Goal: Task Accomplishment & Management: Use online tool/utility

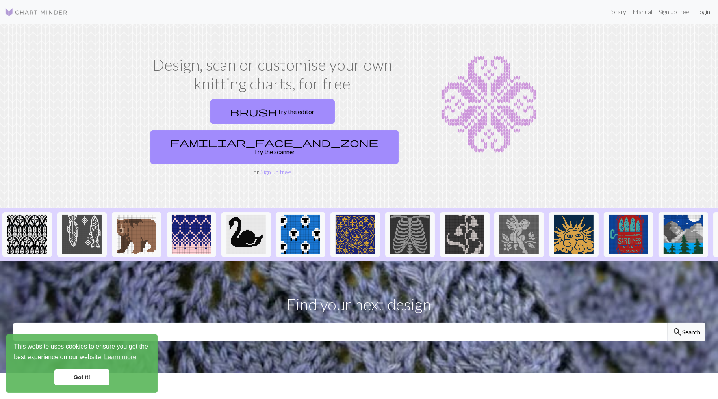
click at [703, 13] on link "Login" at bounding box center [703, 12] width 20 height 16
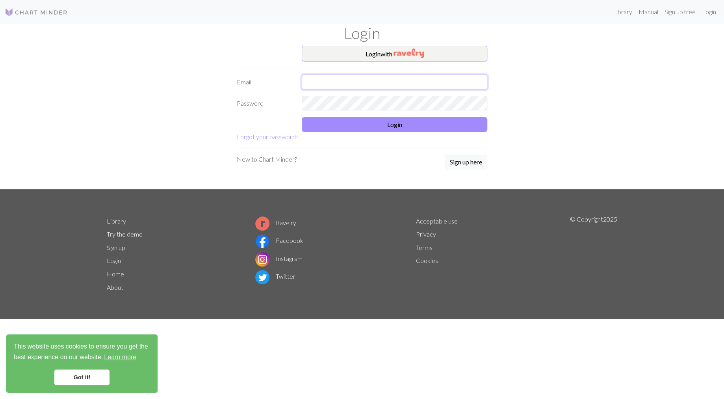
click at [341, 77] on input "text" at bounding box center [395, 81] width 186 height 15
type input "[EMAIL_ADDRESS][DOMAIN_NAME]"
click at [413, 128] on button "Login" at bounding box center [395, 124] width 186 height 15
click at [392, 128] on button "Login" at bounding box center [395, 124] width 186 height 15
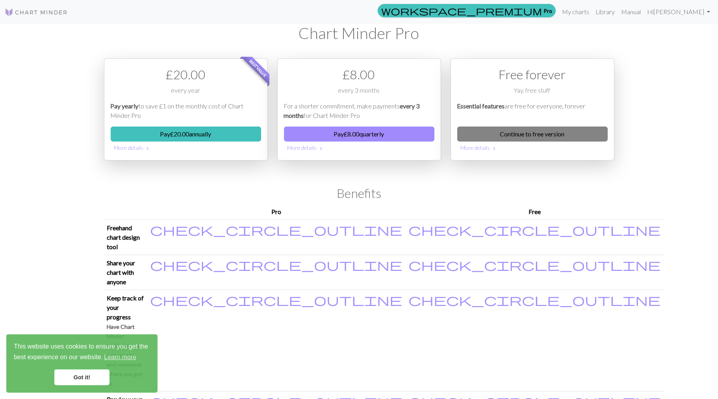
click at [532, 133] on link "Continue to free version" at bounding box center [532, 133] width 151 height 15
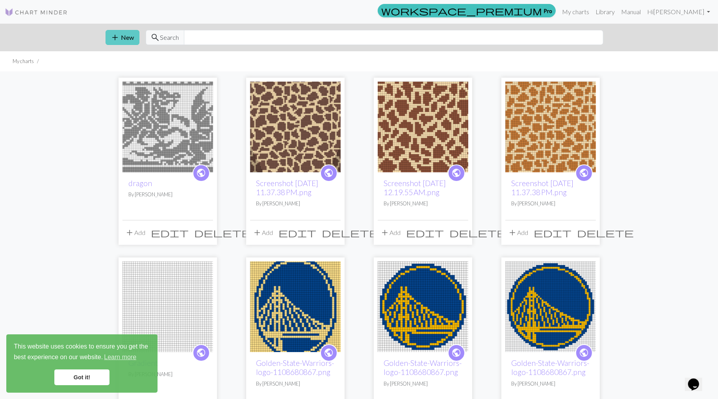
click at [117, 35] on span "add" at bounding box center [115, 37] width 9 height 11
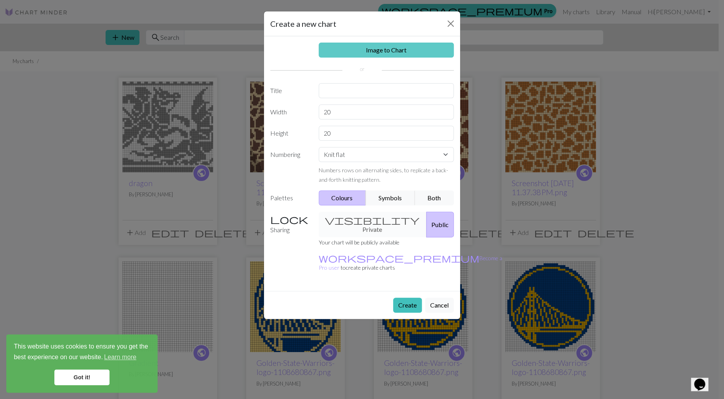
click at [394, 44] on link "Image to Chart" at bounding box center [387, 50] width 136 height 15
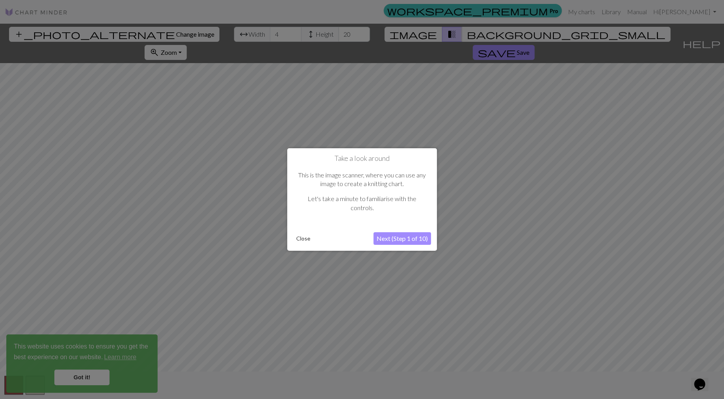
click at [382, 238] on button "Next (Step 1 of 10)" at bounding box center [403, 238] width 58 height 13
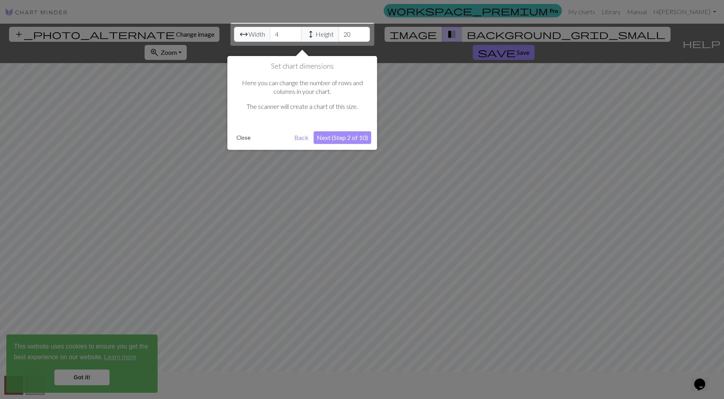
click at [349, 135] on button "Next (Step 2 of 10)" at bounding box center [343, 137] width 58 height 13
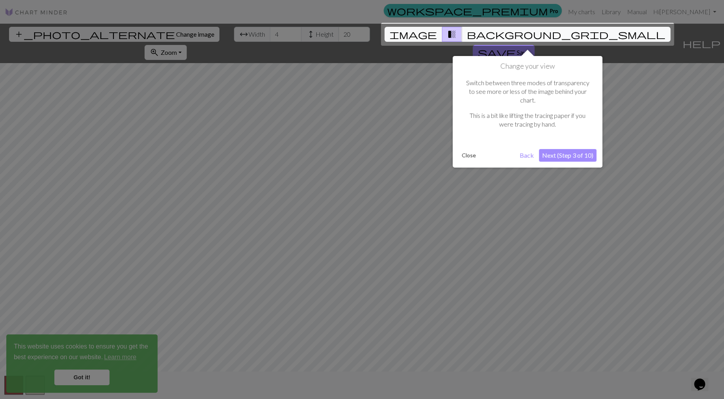
click at [567, 149] on button "Next (Step 3 of 10)" at bounding box center [568, 155] width 58 height 13
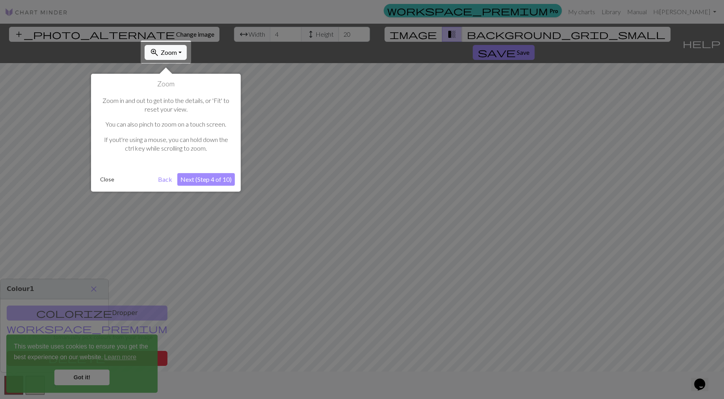
click at [198, 180] on button "Next (Step 4 of 10)" at bounding box center [206, 179] width 58 height 13
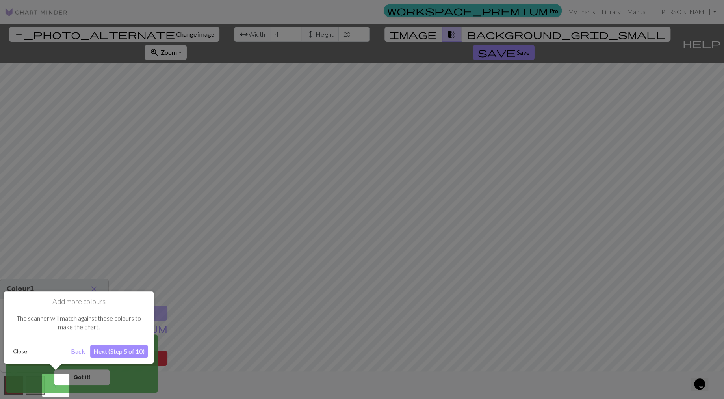
click at [131, 351] on button "Next (Step 5 of 10)" at bounding box center [119, 351] width 58 height 13
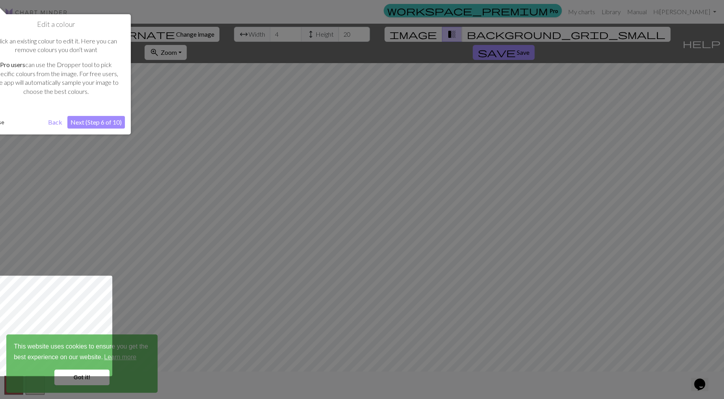
click at [95, 128] on button "Next (Step 6 of 10)" at bounding box center [96, 122] width 58 height 13
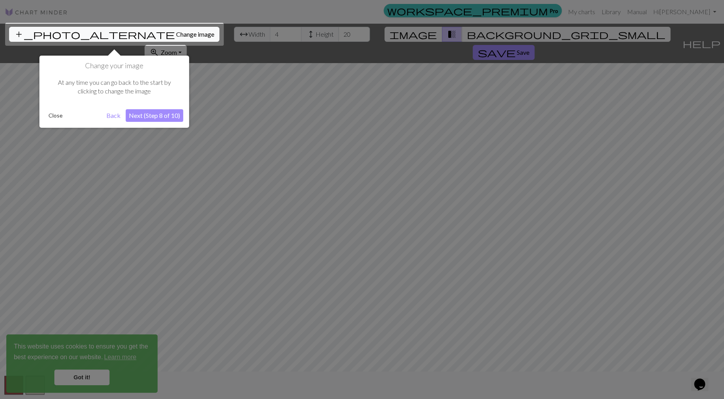
click at [164, 116] on button "Next (Step 8 of 10)" at bounding box center [155, 115] width 58 height 13
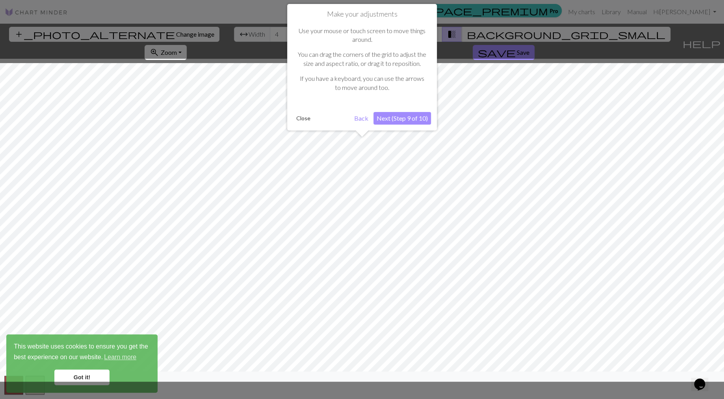
click at [407, 119] on button "Next (Step 9 of 10)" at bounding box center [403, 118] width 58 height 13
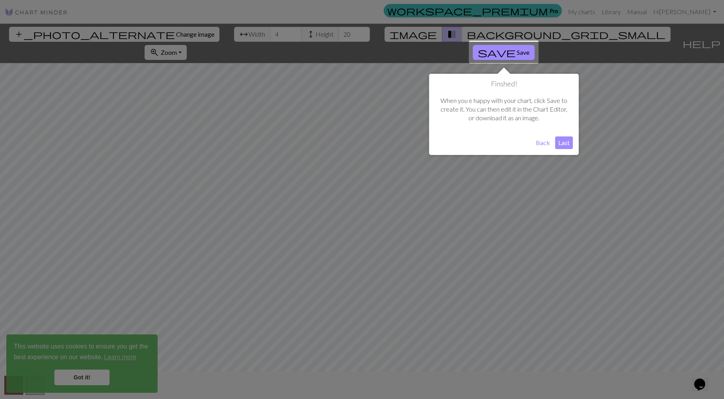
click at [564, 143] on button "Last" at bounding box center [564, 142] width 18 height 13
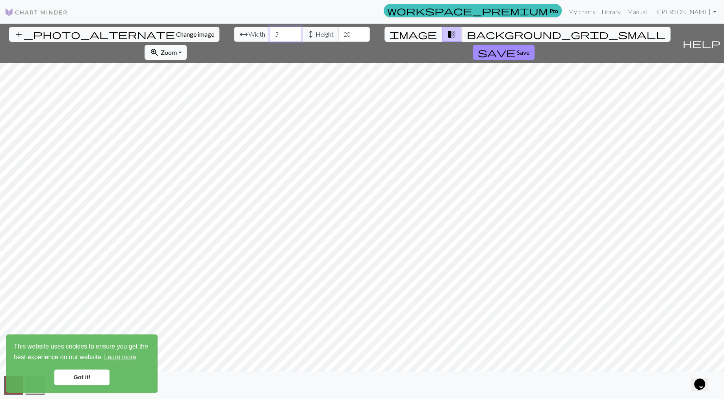
click at [295, 32] on input "5" at bounding box center [286, 34] width 32 height 15
click at [295, 32] on input "6" at bounding box center [286, 34] width 32 height 15
click at [295, 32] on input "7" at bounding box center [286, 34] width 32 height 15
click at [295, 32] on input "8" at bounding box center [286, 34] width 32 height 15
click at [295, 32] on input "9" at bounding box center [286, 34] width 32 height 15
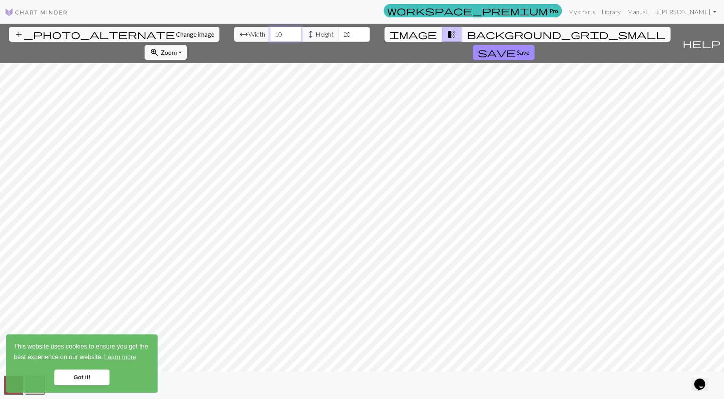
click at [295, 32] on input "10" at bounding box center [286, 34] width 32 height 15
click at [295, 32] on input "11" at bounding box center [286, 34] width 32 height 15
click at [295, 32] on input "12" at bounding box center [286, 34] width 32 height 15
click at [295, 32] on input "13" at bounding box center [286, 34] width 32 height 15
click at [295, 32] on input "14" at bounding box center [286, 34] width 32 height 15
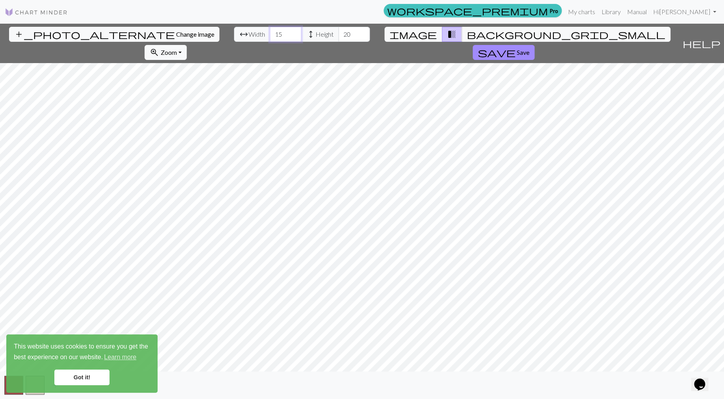
click at [295, 32] on input "15" at bounding box center [286, 34] width 32 height 15
click at [295, 32] on input "35" at bounding box center [286, 34] width 32 height 15
type input "63"
click at [295, 32] on input "63" at bounding box center [286, 34] width 32 height 15
click at [177, 54] on button "zoom_in Zoom Zoom" at bounding box center [166, 52] width 42 height 15
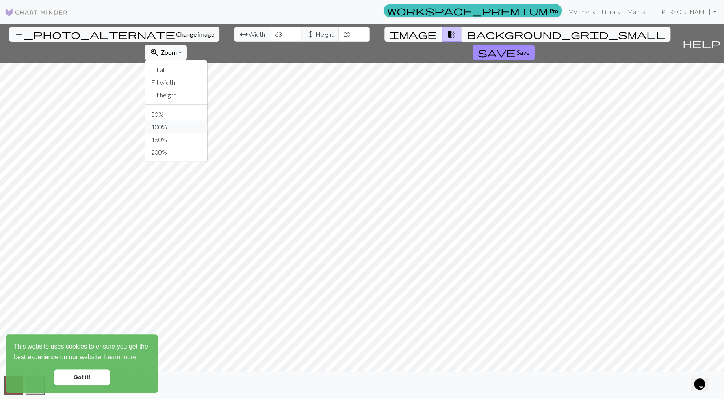
click at [181, 124] on button "100%" at bounding box center [176, 127] width 62 height 13
click at [167, 50] on span "Zoom" at bounding box center [169, 51] width 16 height 7
click at [176, 148] on button "200%" at bounding box center [176, 152] width 62 height 13
drag, startPoint x: 354, startPoint y: 34, endPoint x: 328, endPoint y: 34, distance: 25.6
click at [328, 34] on div "arrow_range Width 63 height Height 20" at bounding box center [302, 34] width 136 height 15
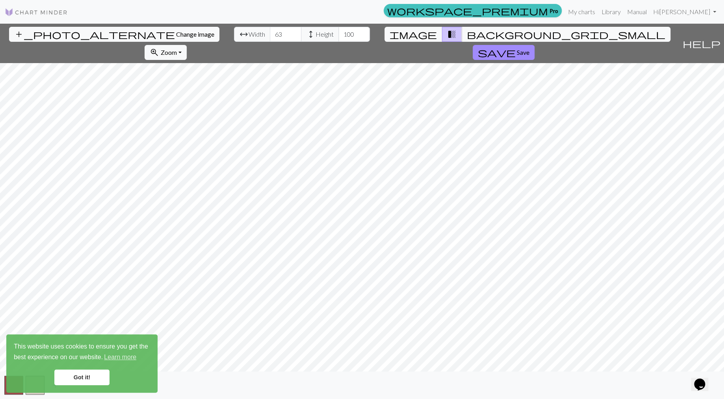
click at [375, 55] on div "add_photo_alternate Change image arrow_range Width 63 height Height 100 image t…" at bounding box center [362, 211] width 724 height 375
drag, startPoint x: 356, startPoint y: 34, endPoint x: 346, endPoint y: 35, distance: 10.3
click at [346, 35] on input "100" at bounding box center [354, 34] width 32 height 15
type input "180"
click at [167, 52] on span "Zoom" at bounding box center [169, 51] width 16 height 7
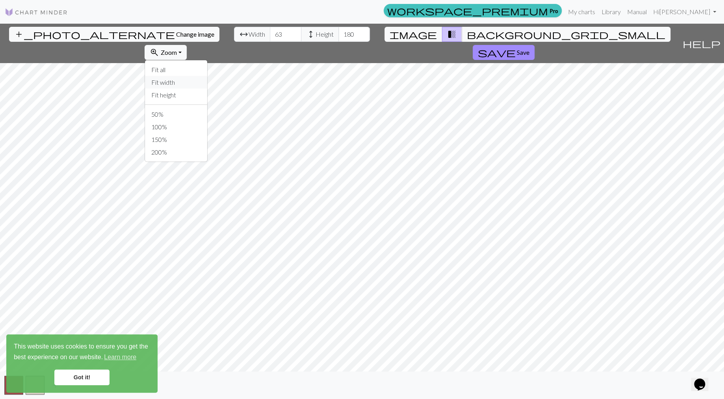
click at [173, 82] on button "Fit width" at bounding box center [176, 82] width 62 height 13
click at [76, 372] on link "Got it!" at bounding box center [81, 377] width 55 height 16
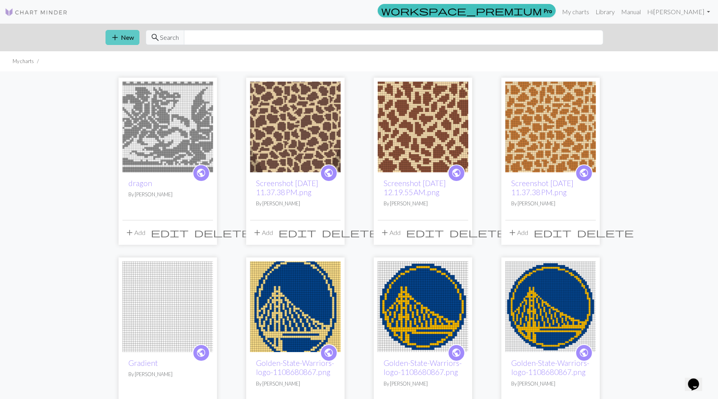
click at [117, 37] on span "add" at bounding box center [115, 37] width 9 height 11
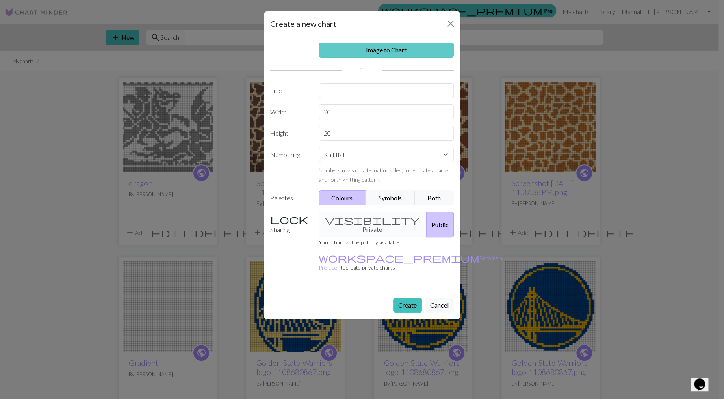
click at [386, 51] on link "Image to Chart" at bounding box center [387, 50] width 136 height 15
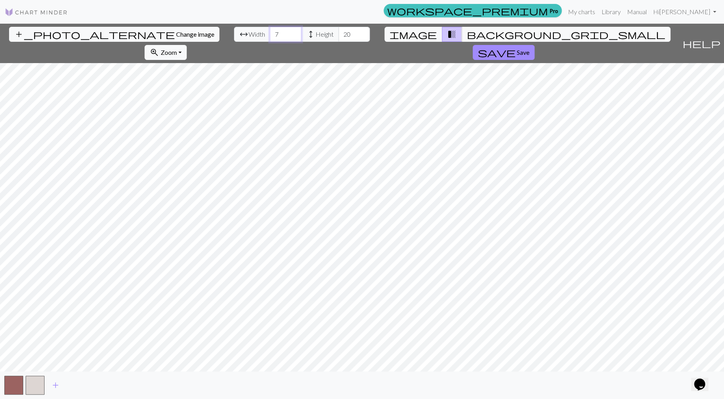
click at [295, 33] on input "7" at bounding box center [286, 34] width 32 height 15
click at [295, 33] on input "8" at bounding box center [286, 34] width 32 height 15
click at [295, 33] on input "9" at bounding box center [286, 34] width 32 height 15
click at [295, 33] on input "10" at bounding box center [286, 34] width 32 height 15
click at [295, 33] on input "11" at bounding box center [286, 34] width 32 height 15
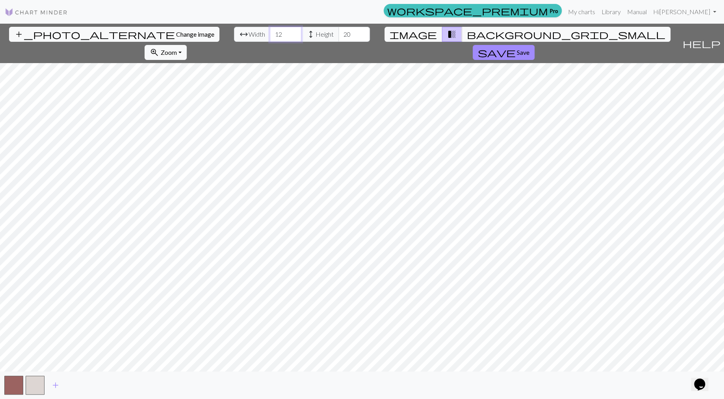
click at [295, 33] on input "12" at bounding box center [286, 34] width 32 height 15
click at [295, 33] on input "13" at bounding box center [286, 34] width 32 height 15
click at [295, 33] on input "14" at bounding box center [286, 34] width 32 height 15
click at [295, 33] on input "15" at bounding box center [286, 34] width 32 height 15
click at [295, 33] on input "16" at bounding box center [286, 34] width 32 height 15
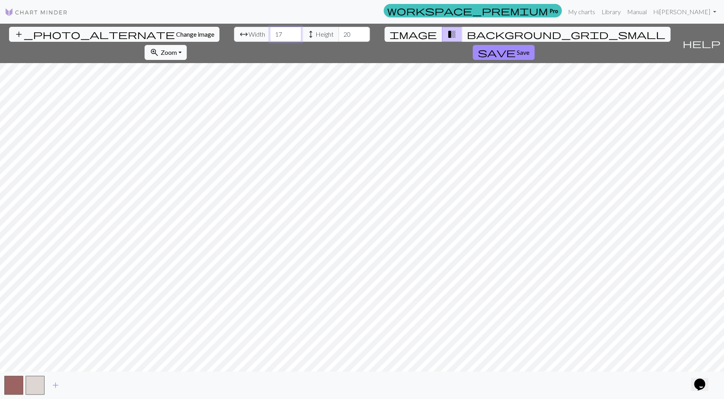
click at [295, 33] on input "17" at bounding box center [286, 34] width 32 height 15
click at [295, 33] on input "18" at bounding box center [286, 34] width 32 height 15
click at [295, 33] on input "19" at bounding box center [286, 34] width 32 height 15
click at [295, 33] on input "20" at bounding box center [286, 34] width 32 height 15
click at [295, 33] on input "21" at bounding box center [286, 34] width 32 height 15
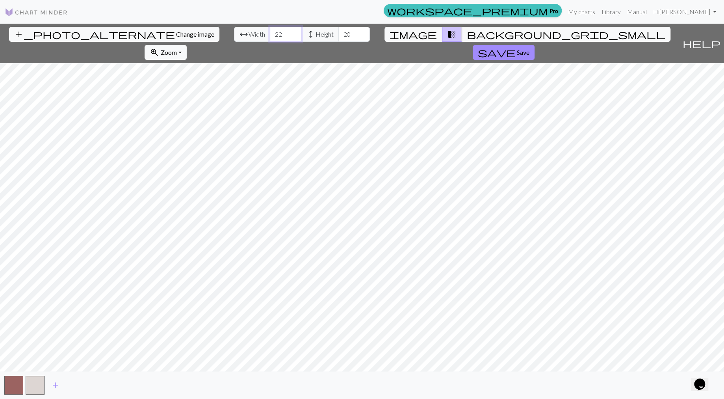
click at [295, 33] on input "22" at bounding box center [286, 34] width 32 height 15
click at [295, 33] on input "23" at bounding box center [286, 34] width 32 height 15
click at [295, 33] on input "24" at bounding box center [286, 34] width 32 height 15
click at [295, 33] on input "25" at bounding box center [286, 34] width 32 height 15
click at [295, 33] on input "26" at bounding box center [286, 34] width 32 height 15
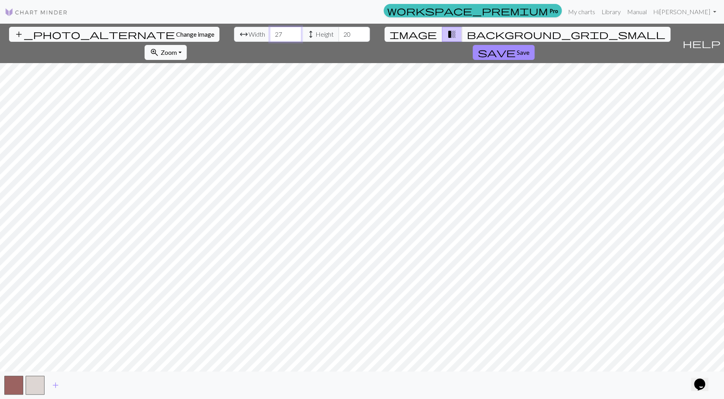
click at [295, 33] on input "27" at bounding box center [286, 34] width 32 height 15
click at [295, 33] on input "28" at bounding box center [286, 34] width 32 height 15
click at [295, 33] on input "29" at bounding box center [286, 34] width 32 height 15
click at [295, 33] on input "30" at bounding box center [286, 34] width 32 height 15
click at [295, 33] on input "31" at bounding box center [286, 34] width 32 height 15
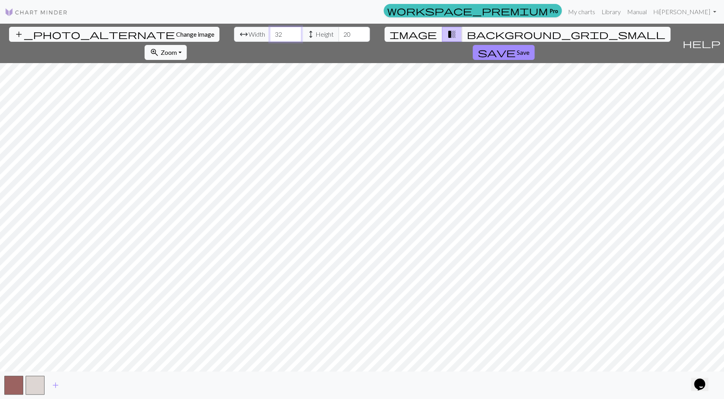
click at [295, 33] on input "32" at bounding box center [286, 34] width 32 height 15
click at [295, 33] on input "33" at bounding box center [286, 34] width 32 height 15
click at [295, 33] on input "34" at bounding box center [286, 34] width 32 height 15
click at [295, 33] on input "35" at bounding box center [286, 34] width 32 height 15
click at [295, 33] on input "36" at bounding box center [286, 34] width 32 height 15
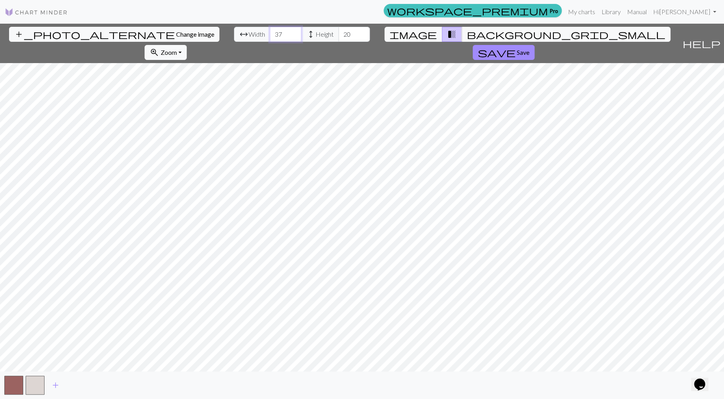
click at [295, 33] on input "37" at bounding box center [286, 34] width 32 height 15
click at [295, 33] on input "38" at bounding box center [286, 34] width 32 height 15
click at [295, 33] on input "39" at bounding box center [286, 34] width 32 height 15
click at [295, 33] on input "40" at bounding box center [286, 34] width 32 height 15
click at [295, 33] on input "41" at bounding box center [286, 34] width 32 height 15
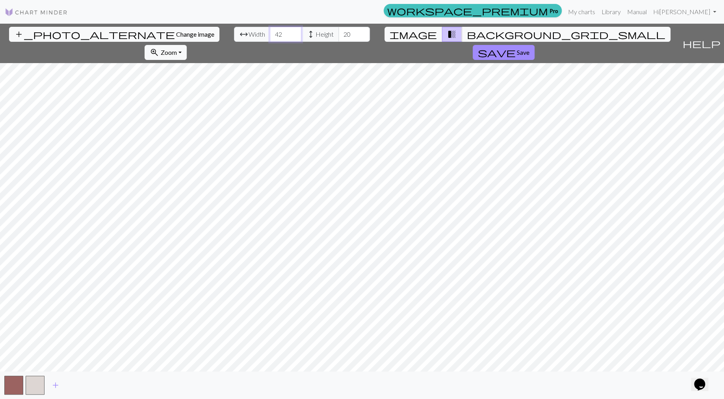
click at [295, 33] on input "42" at bounding box center [286, 34] width 32 height 15
click at [295, 33] on input "43" at bounding box center [286, 34] width 32 height 15
click at [295, 33] on input "44" at bounding box center [286, 34] width 32 height 15
click at [295, 33] on input "45" at bounding box center [286, 34] width 32 height 15
click at [295, 33] on input "46" at bounding box center [286, 34] width 32 height 15
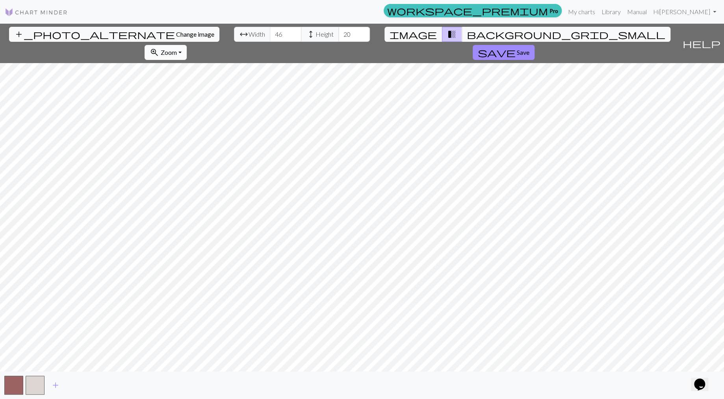
click at [164, 54] on span "Zoom" at bounding box center [169, 51] width 16 height 7
click at [174, 82] on button "Fit width" at bounding box center [176, 82] width 62 height 13
click at [295, 32] on input "47" at bounding box center [286, 34] width 32 height 15
click at [295, 32] on input "48" at bounding box center [286, 34] width 32 height 15
click at [295, 32] on input "49" at bounding box center [286, 34] width 32 height 15
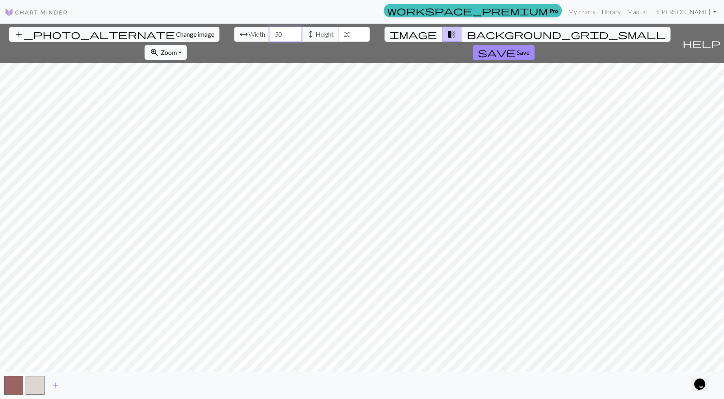
click at [295, 32] on input "50" at bounding box center [286, 34] width 32 height 15
click at [295, 32] on input "51" at bounding box center [286, 34] width 32 height 15
click at [295, 32] on input "52" at bounding box center [286, 34] width 32 height 15
type input "53"
click at [294, 33] on input "53" at bounding box center [286, 34] width 32 height 15
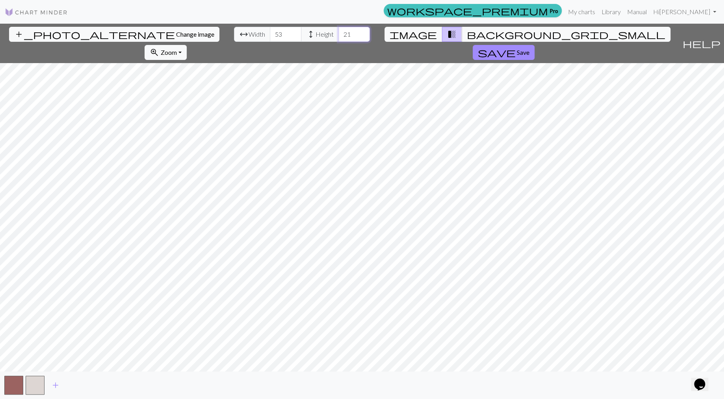
click at [362, 33] on input "21" at bounding box center [354, 34] width 32 height 15
click at [362, 33] on input "22" at bounding box center [354, 34] width 32 height 15
click at [362, 33] on input "23" at bounding box center [354, 34] width 32 height 15
click at [362, 33] on input "24" at bounding box center [354, 34] width 32 height 15
click at [362, 33] on input "25" at bounding box center [354, 34] width 32 height 15
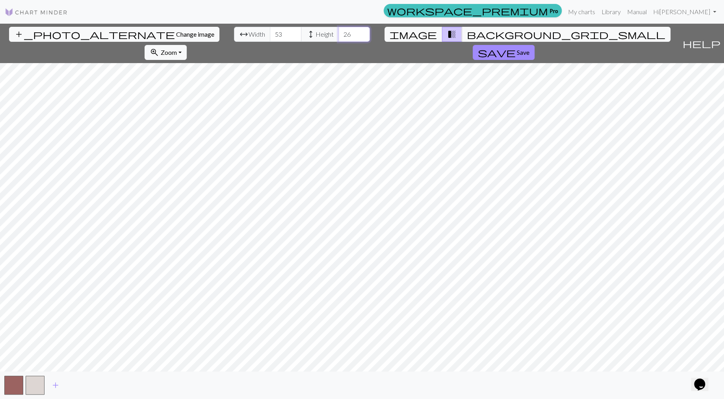
click at [362, 33] on input "26" at bounding box center [354, 34] width 32 height 15
click at [362, 33] on input "27" at bounding box center [354, 34] width 32 height 15
click at [362, 33] on input "28" at bounding box center [354, 34] width 32 height 15
click at [362, 33] on input "29" at bounding box center [354, 34] width 32 height 15
click at [362, 33] on input "30" at bounding box center [354, 34] width 32 height 15
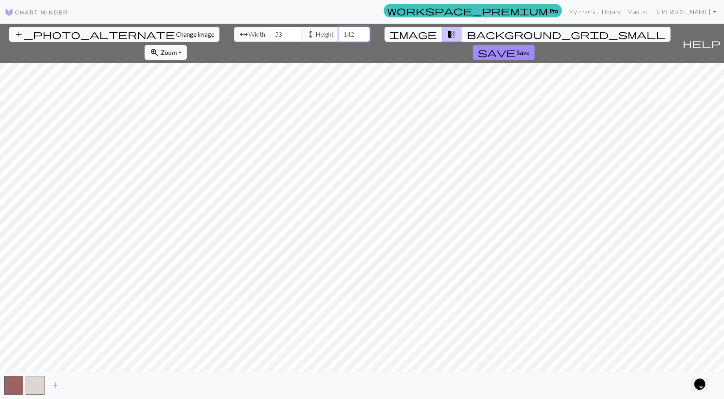
click at [362, 33] on input "142" at bounding box center [354, 34] width 32 height 15
click at [361, 32] on input "143" at bounding box center [354, 34] width 32 height 15
click at [361, 32] on input "144" at bounding box center [354, 34] width 32 height 15
click at [361, 32] on input "145" at bounding box center [354, 34] width 32 height 15
click at [361, 32] on input "146" at bounding box center [354, 34] width 32 height 15
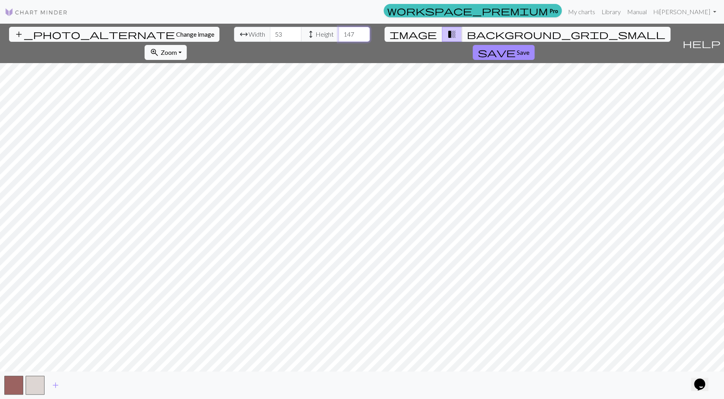
click at [361, 32] on input "147" at bounding box center [354, 34] width 32 height 15
click at [361, 32] on input "148" at bounding box center [354, 34] width 32 height 15
click at [361, 32] on input "149" at bounding box center [354, 34] width 32 height 15
click at [361, 32] on input "150" at bounding box center [354, 34] width 32 height 15
click at [361, 32] on input "151" at bounding box center [354, 34] width 32 height 15
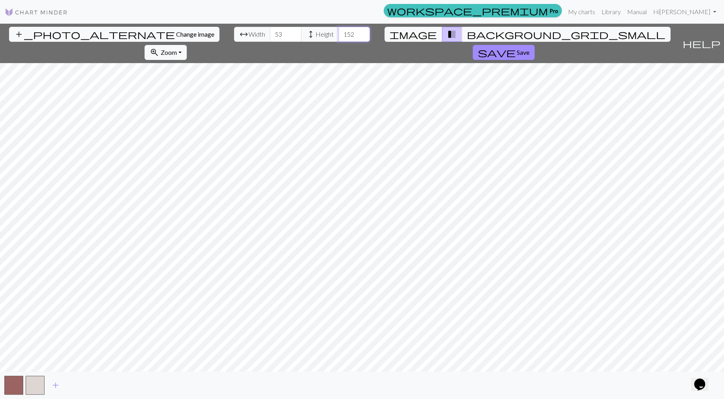
click at [361, 32] on input "152" at bounding box center [354, 34] width 32 height 15
click at [361, 32] on input "153" at bounding box center [354, 34] width 32 height 15
click at [361, 32] on input "154" at bounding box center [354, 34] width 32 height 15
click at [361, 32] on input "155" at bounding box center [354, 34] width 32 height 15
click at [361, 32] on input "156" at bounding box center [354, 34] width 32 height 15
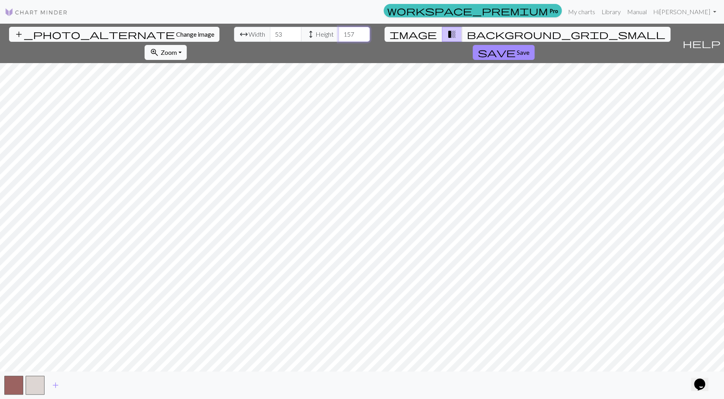
click at [361, 32] on input "157" at bounding box center [354, 34] width 32 height 15
click at [361, 32] on input "158" at bounding box center [354, 34] width 32 height 15
click at [182, 55] on button "zoom_in Zoom Zoom" at bounding box center [166, 52] width 42 height 15
click at [177, 151] on button "200%" at bounding box center [176, 152] width 62 height 13
click at [165, 53] on span "Zoom" at bounding box center [169, 51] width 16 height 7
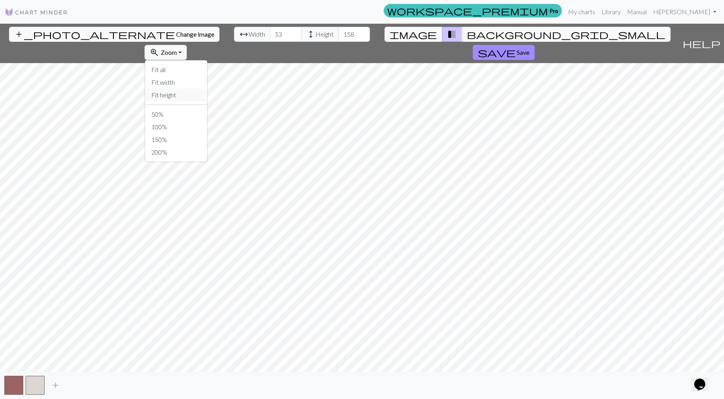
click at [183, 96] on button "Fit height" at bounding box center [176, 95] width 62 height 13
click at [169, 52] on span "Zoom" at bounding box center [169, 51] width 16 height 7
click at [178, 86] on button "Fit width" at bounding box center [176, 82] width 62 height 13
click at [363, 33] on input "159" at bounding box center [354, 34] width 32 height 15
type input "160"
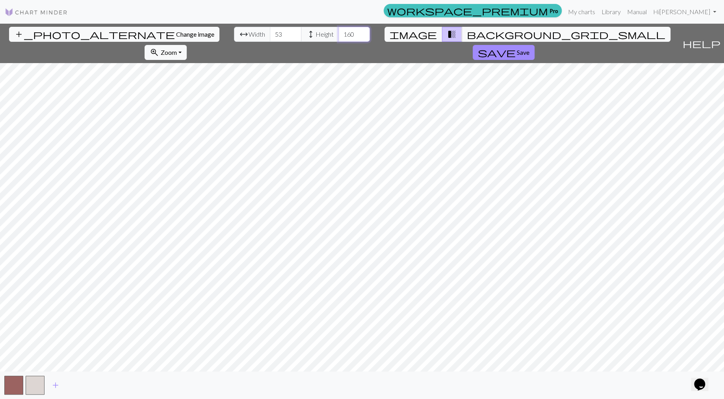
click at [363, 33] on input "160" at bounding box center [354, 34] width 32 height 15
click at [293, 34] on input "52" at bounding box center [286, 34] width 32 height 15
click at [295, 32] on input "53" at bounding box center [286, 34] width 32 height 15
click at [295, 32] on input "54" at bounding box center [286, 34] width 32 height 15
click at [295, 32] on input "55" at bounding box center [286, 34] width 32 height 15
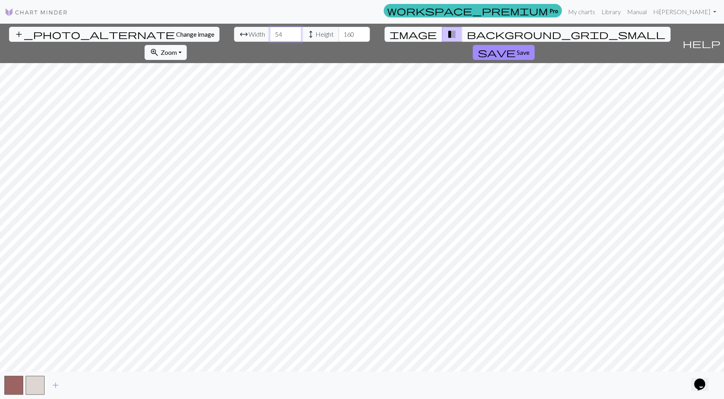
click at [294, 35] on input "54" at bounding box center [286, 34] width 32 height 15
click at [294, 35] on input "53" at bounding box center [286, 34] width 32 height 15
type input "53"
click at [295, 32] on input "53" at bounding box center [286, 34] width 32 height 15
click at [361, 32] on input "161" at bounding box center [354, 34] width 32 height 15
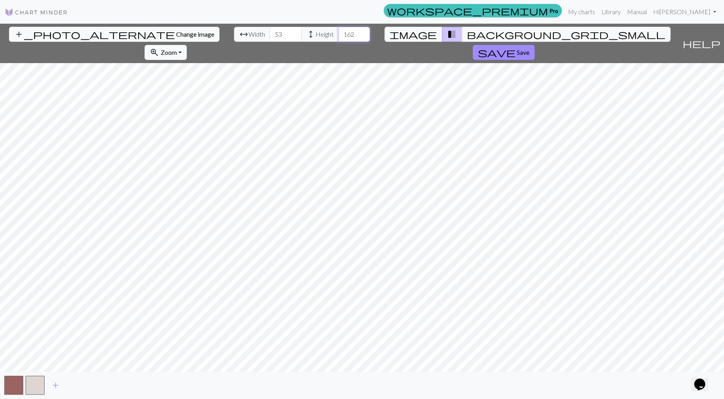
click at [361, 32] on input "162" at bounding box center [354, 34] width 32 height 15
click at [364, 32] on input "163" at bounding box center [354, 34] width 32 height 15
click at [364, 32] on input "164" at bounding box center [354, 34] width 32 height 15
click at [364, 32] on input "165" at bounding box center [354, 34] width 32 height 15
click at [364, 32] on input "166" at bounding box center [354, 34] width 32 height 15
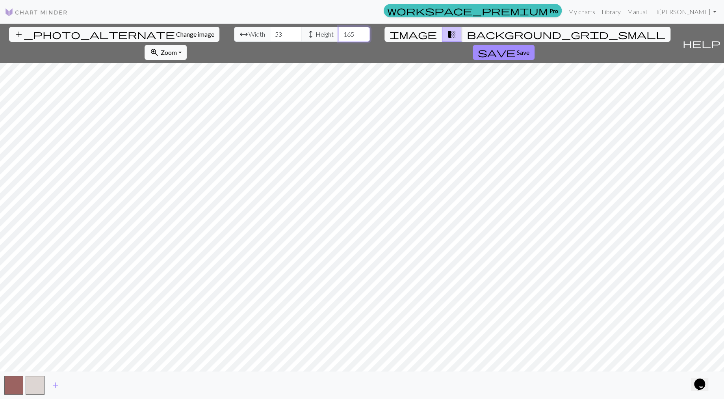
click at [362, 35] on input "165" at bounding box center [354, 34] width 32 height 15
click at [362, 35] on input "164" at bounding box center [354, 34] width 32 height 15
click at [362, 35] on input "163" at bounding box center [354, 34] width 32 height 15
click at [362, 35] on input "162" at bounding box center [354, 34] width 32 height 15
click at [362, 35] on input "161" at bounding box center [354, 34] width 32 height 15
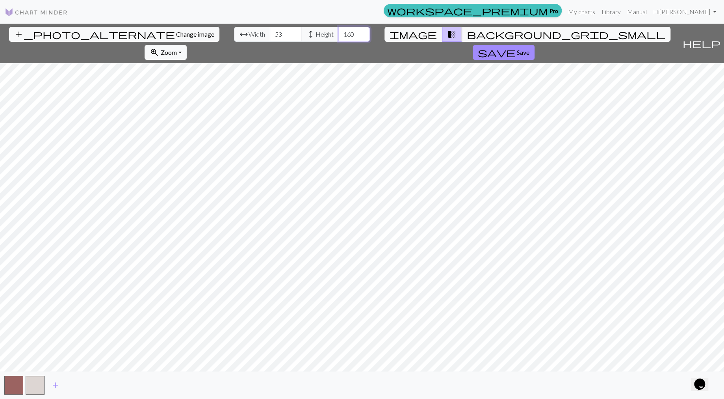
click at [362, 35] on input "160" at bounding box center [354, 34] width 32 height 15
click at [362, 35] on input "159" at bounding box center [354, 34] width 32 height 15
click at [362, 35] on input "158" at bounding box center [354, 34] width 32 height 15
type input "157"
click at [508, 48] on span "save" at bounding box center [497, 52] width 38 height 11
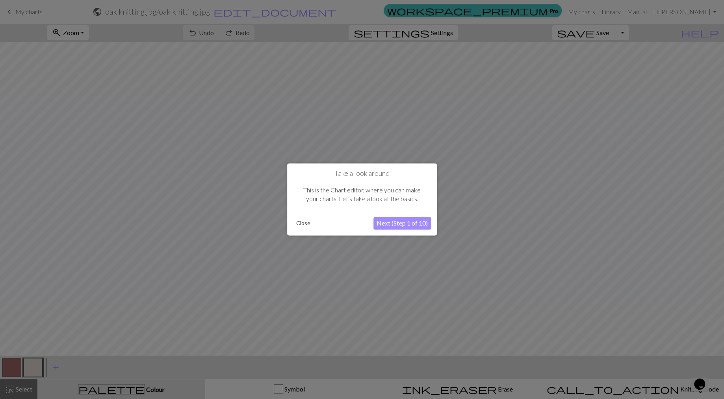
click at [413, 222] on button "Next (Step 1 of 10)" at bounding box center [403, 223] width 58 height 13
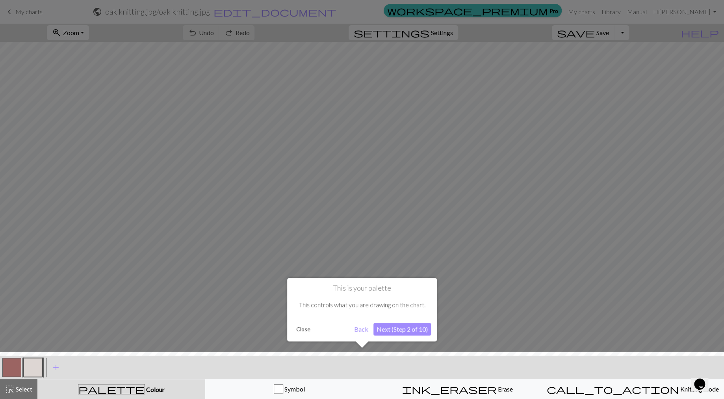
click at [408, 331] on button "Next (Step 2 of 10)" at bounding box center [403, 329] width 58 height 13
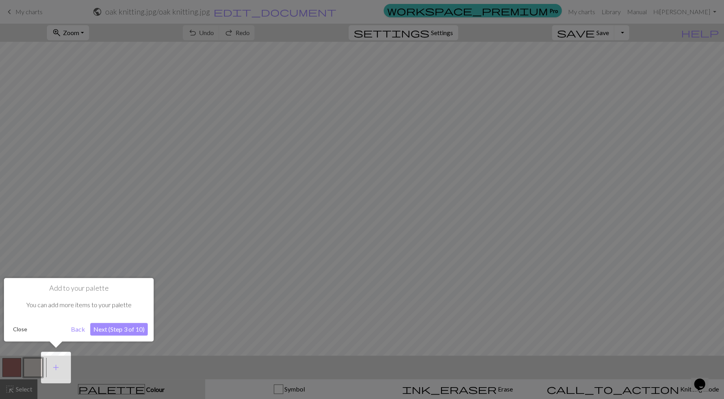
click at [115, 330] on button "Next (Step 3 of 10)" at bounding box center [119, 329] width 58 height 13
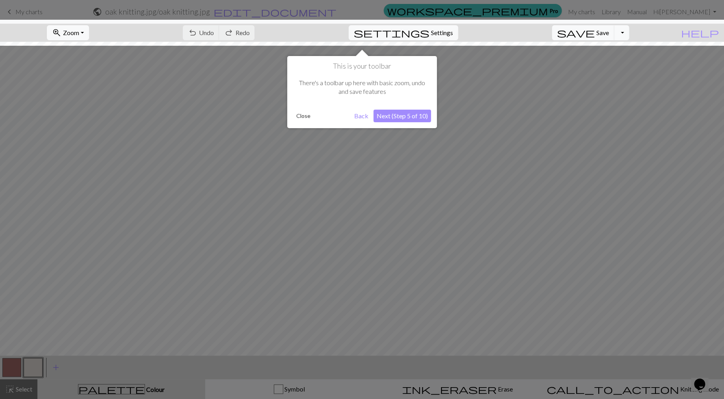
click at [396, 112] on button "Next (Step 5 of 10)" at bounding box center [403, 116] width 58 height 13
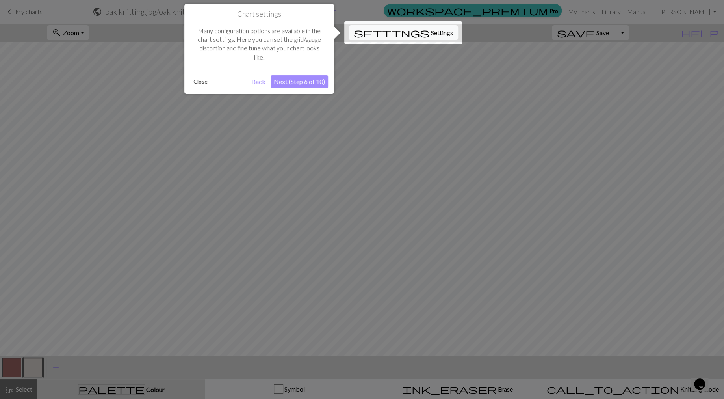
click at [198, 80] on button "Close" at bounding box center [200, 82] width 20 height 12
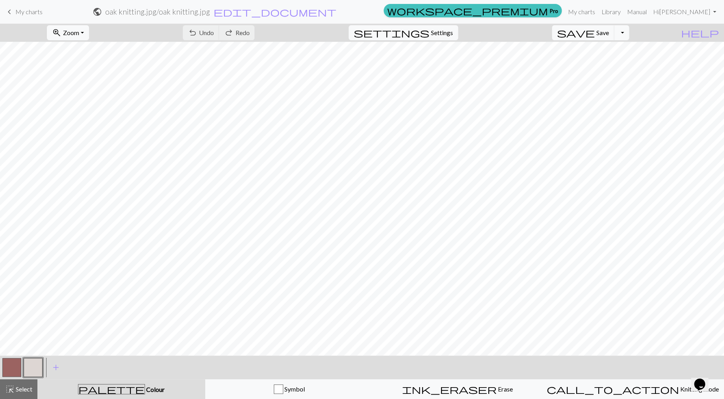
click at [9, 370] on button "button" at bounding box center [11, 367] width 19 height 19
click at [9, 368] on button "button" at bounding box center [11, 367] width 19 height 19
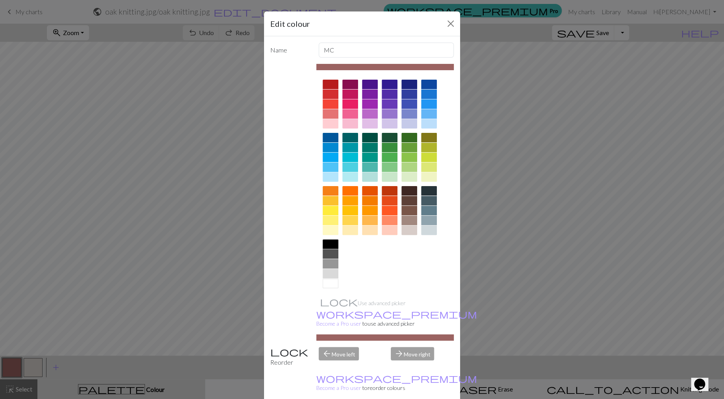
click at [331, 260] on div at bounding box center [331, 263] width 16 height 9
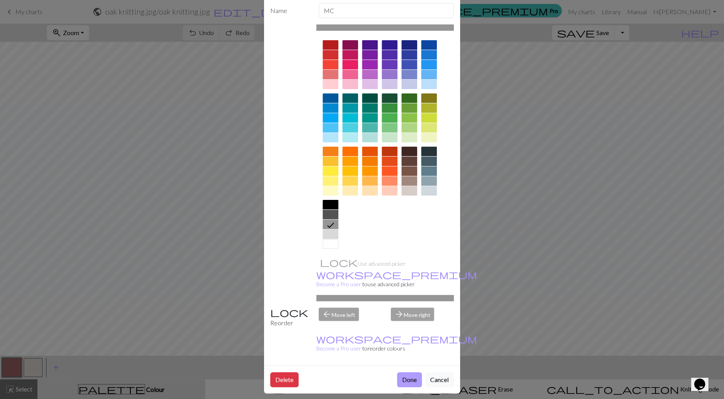
click at [402, 381] on button "Done" at bounding box center [409, 379] width 25 height 15
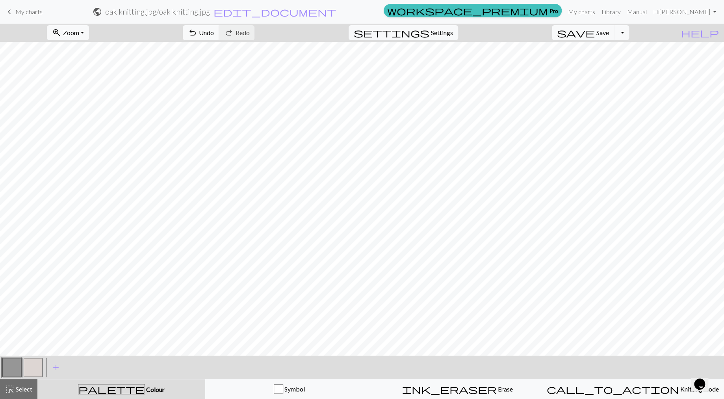
click at [28, 365] on button "button" at bounding box center [33, 367] width 19 height 19
click at [30, 364] on button "button" at bounding box center [33, 367] width 19 height 19
click at [33, 365] on button "button" at bounding box center [33, 367] width 19 height 19
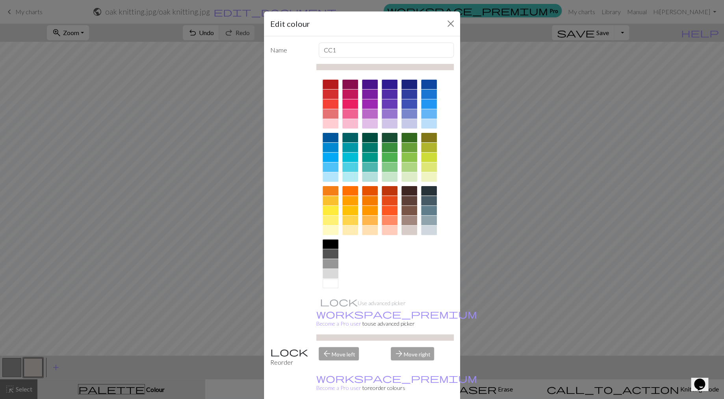
click at [328, 286] on div at bounding box center [331, 283] width 16 height 9
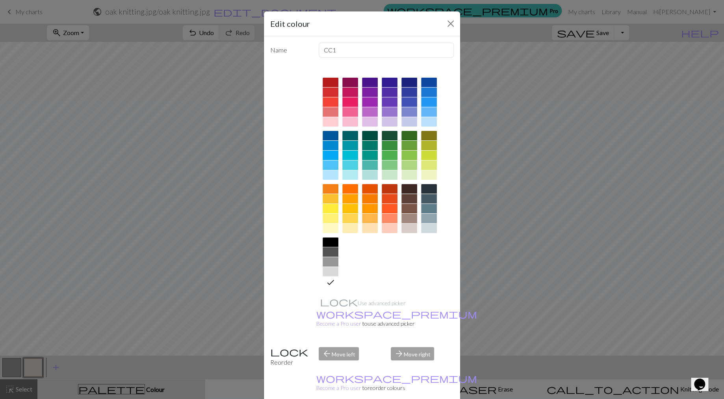
click at [326, 281] on icon at bounding box center [330, 281] width 9 height 9
click at [610, 277] on div "Edit colour Name CC1 Use advanced picker workspace_premium Become a Pro user to…" at bounding box center [362, 199] width 724 height 399
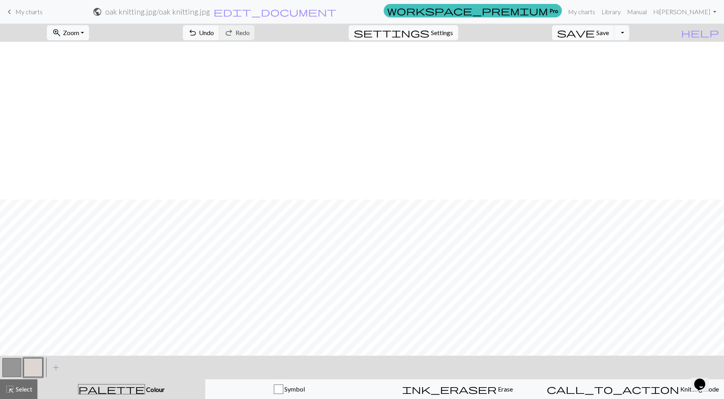
scroll to position [158, 0]
click at [38, 367] on button "button" at bounding box center [33, 367] width 19 height 19
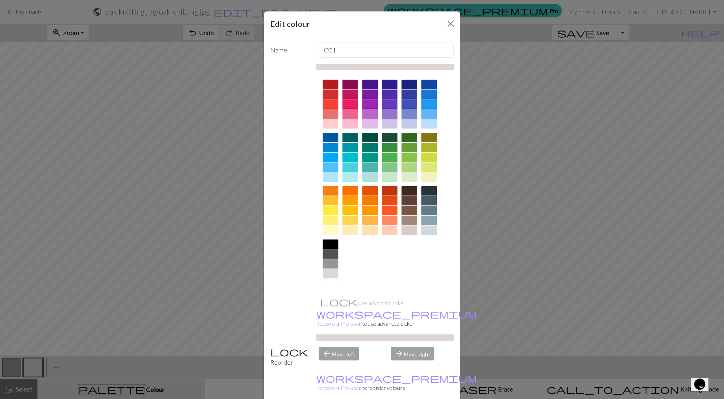
scroll to position [45, 0]
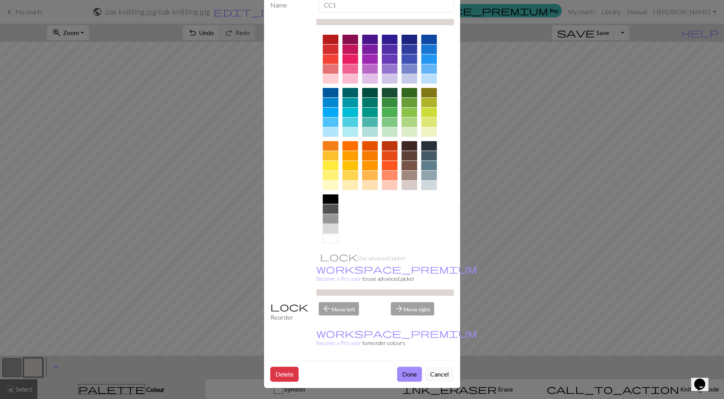
click at [324, 236] on div at bounding box center [331, 238] width 16 height 9
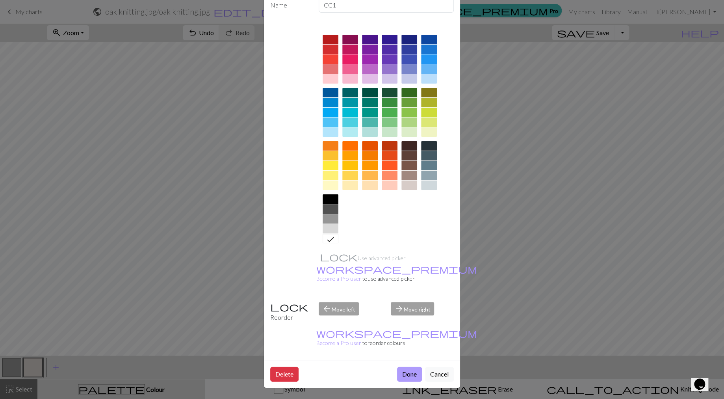
click at [408, 375] on button "Done" at bounding box center [409, 373] width 25 height 15
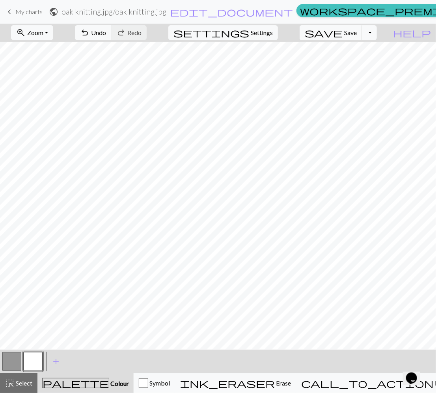
scroll to position [946, 0]
click at [15, 360] on button "button" at bounding box center [11, 361] width 19 height 19
click at [35, 359] on button "button" at bounding box center [33, 361] width 19 height 19
click at [330, 35] on span "save" at bounding box center [324, 32] width 38 height 11
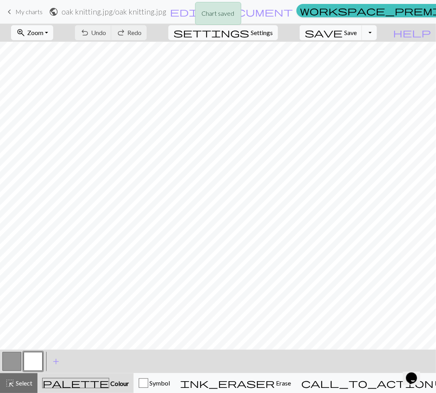
click at [372, 30] on div "Chart saved" at bounding box center [218, 15] width 436 height 31
click at [371, 35] on button "Toggle Dropdown" at bounding box center [369, 32] width 15 height 15
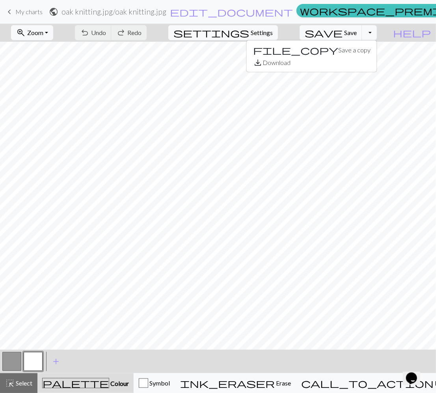
click at [384, 32] on div "zoom_in Zoom Zoom Fit all Fit width Fit height 50% 100% 150% 200% undo Undo Und…" at bounding box center [194, 33] width 388 height 18
click at [46, 35] on button "zoom_in Zoom Zoom" at bounding box center [32, 32] width 42 height 15
click at [39, 108] on button "100%" at bounding box center [42, 107] width 62 height 13
click at [36, 27] on button "zoom_in Zoom Zoom" at bounding box center [32, 32] width 42 height 15
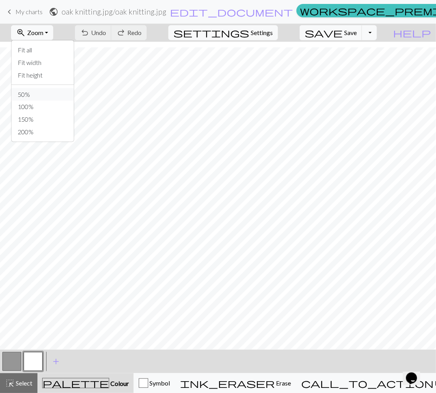
click at [43, 96] on button "50%" at bounding box center [42, 94] width 62 height 13
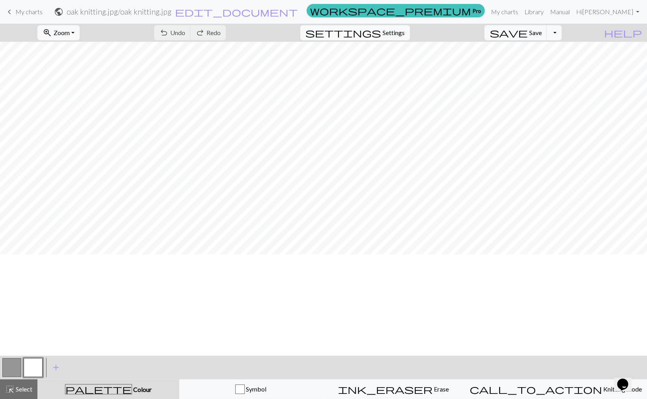
scroll to position [0, 0]
click at [61, 32] on span "Zoom" at bounding box center [62, 32] width 16 height 7
click at [72, 72] on button "Fit height" at bounding box center [69, 75] width 62 height 13
click at [64, 32] on span "Zoom" at bounding box center [62, 32] width 16 height 7
click at [73, 77] on button "Fit height" at bounding box center [69, 75] width 62 height 13
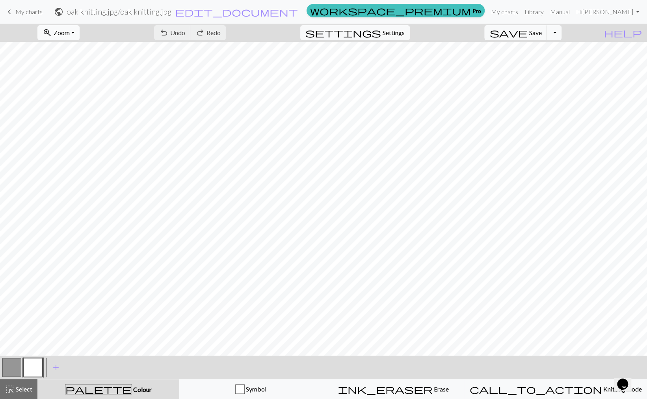
click at [49, 31] on span "zoom_in" at bounding box center [47, 32] width 9 height 11
click at [72, 60] on button "Fit width" at bounding box center [69, 62] width 62 height 13
click at [59, 27] on button "zoom_in Zoom Zoom" at bounding box center [58, 32] width 42 height 15
click at [67, 74] on button "Fit height" at bounding box center [69, 75] width 62 height 13
click at [66, 29] on span "Zoom" at bounding box center [62, 32] width 16 height 7
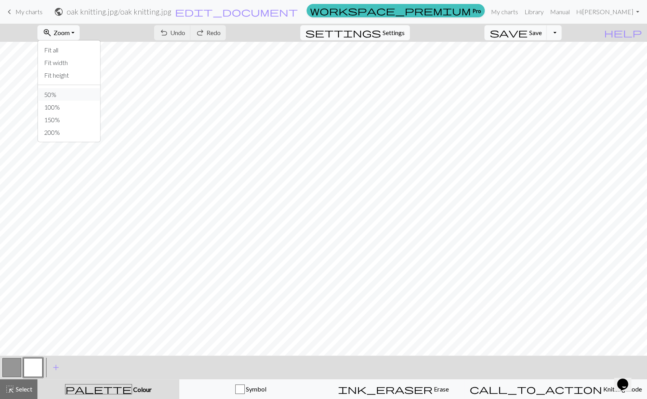
click at [74, 93] on button "50%" at bounding box center [69, 94] width 62 height 13
click at [358, 30] on span "settings" at bounding box center [343, 32] width 76 height 11
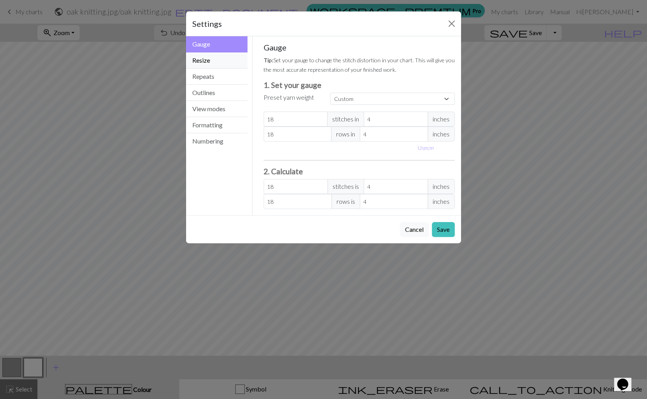
click at [216, 66] on button "Resize" at bounding box center [216, 60] width 61 height 16
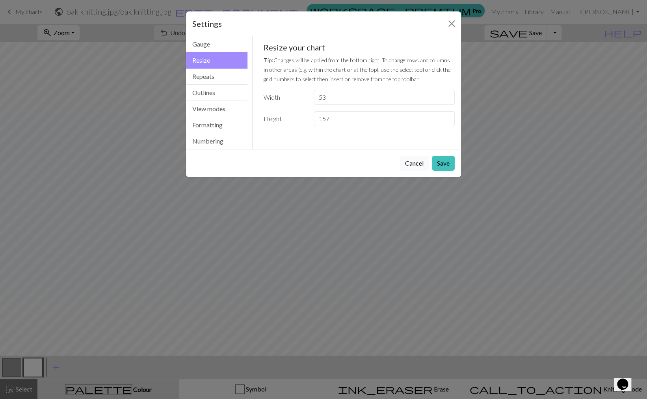
click at [418, 163] on button "Cancel" at bounding box center [414, 163] width 29 height 15
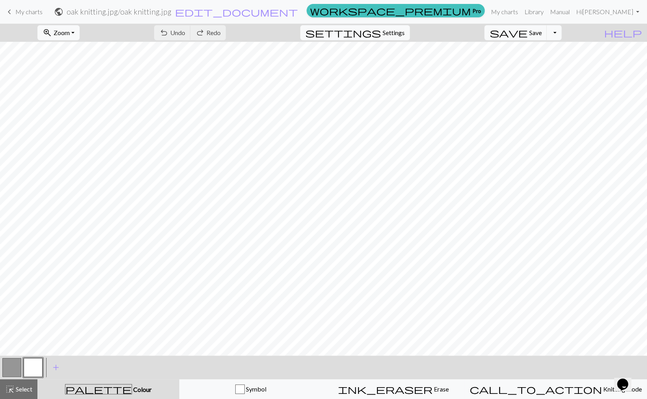
click at [13, 364] on button "button" at bounding box center [11, 367] width 19 height 19
click at [3, 371] on button "button" at bounding box center [11, 367] width 19 height 19
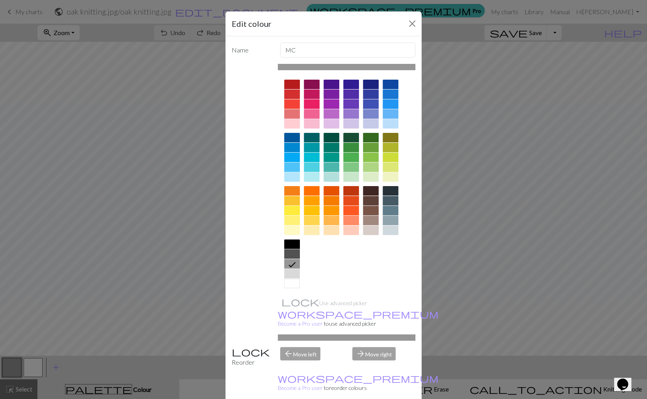
click at [288, 252] on div at bounding box center [292, 253] width 16 height 9
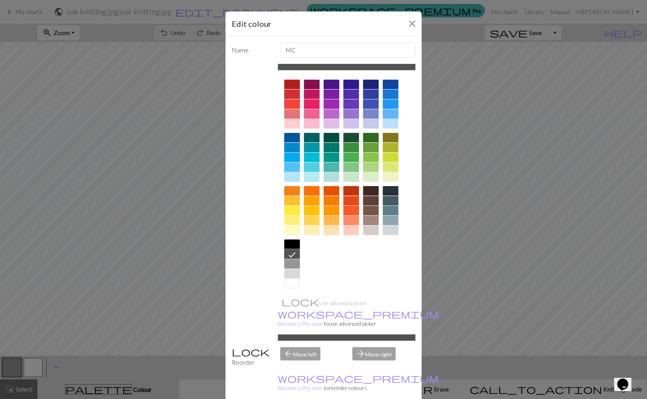
scroll to position [45, 0]
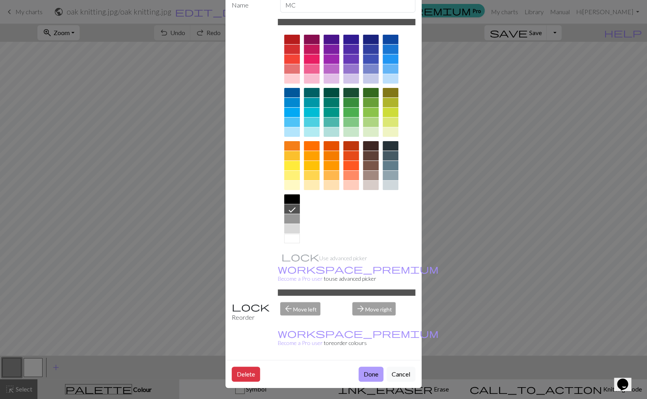
click at [364, 372] on button "Done" at bounding box center [371, 373] width 25 height 15
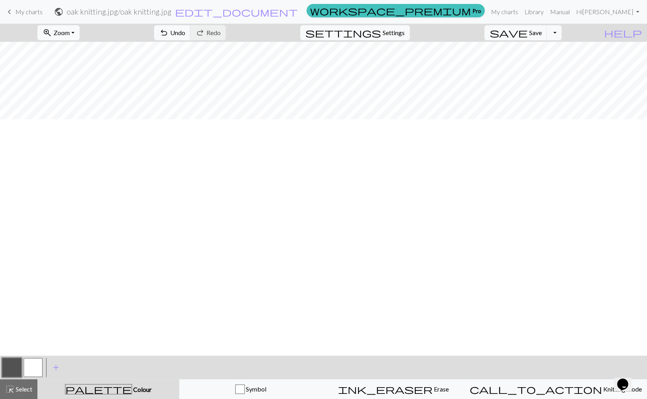
scroll to position [39, 0]
click at [56, 29] on span "Zoom" at bounding box center [62, 32] width 16 height 7
click at [73, 52] on button "Fit all" at bounding box center [69, 50] width 62 height 13
click at [66, 34] on span "Zoom" at bounding box center [62, 32] width 16 height 7
click at [66, 104] on button "100%" at bounding box center [69, 107] width 62 height 13
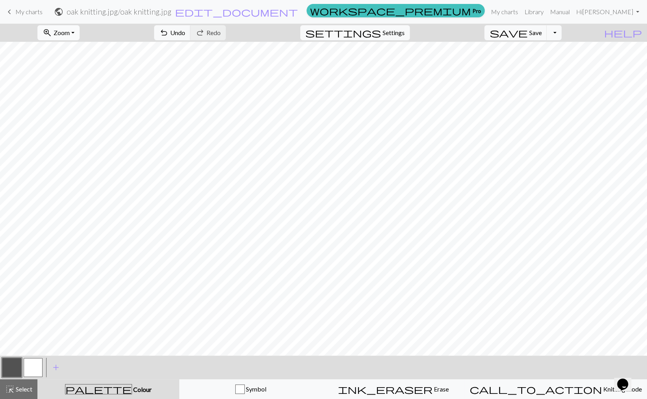
click at [67, 33] on span "Zoom" at bounding box center [62, 32] width 16 height 7
click at [69, 75] on button "Fit height" at bounding box center [69, 75] width 62 height 13
click at [173, 30] on span "Undo" at bounding box center [177, 32] width 15 height 7
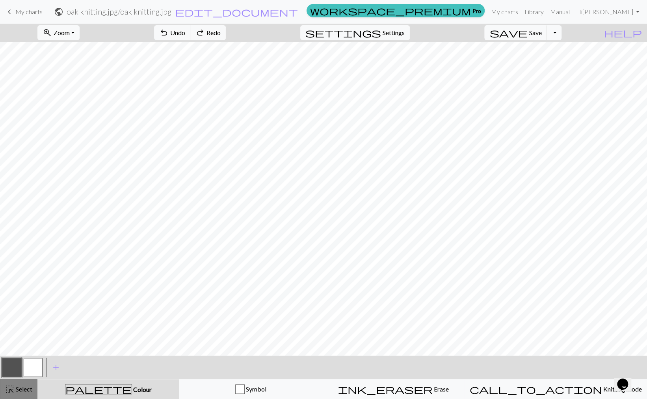
click at [19, 392] on div "highlight_alt Select Select" at bounding box center [18, 388] width 27 height 9
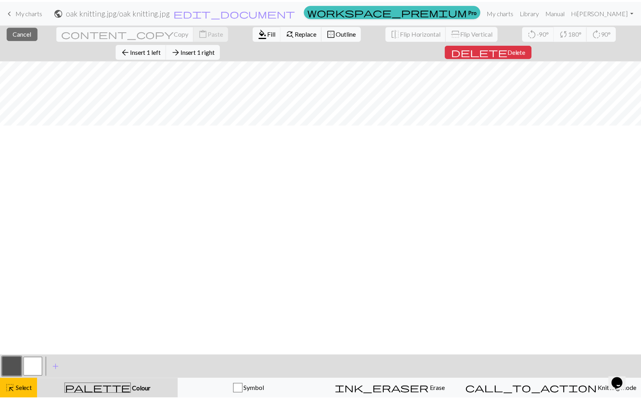
scroll to position [119, 0]
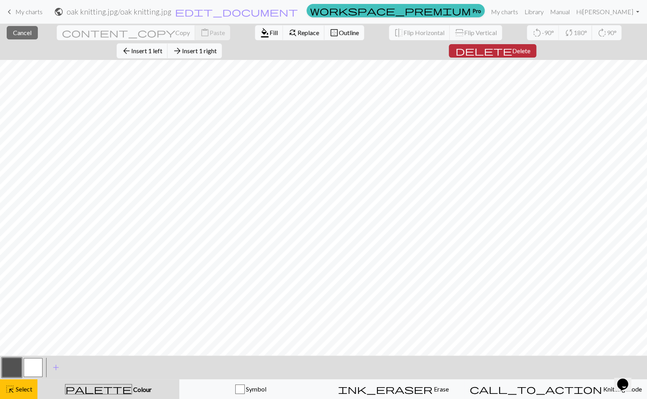
click at [509, 48] on span "delete" at bounding box center [483, 50] width 57 height 11
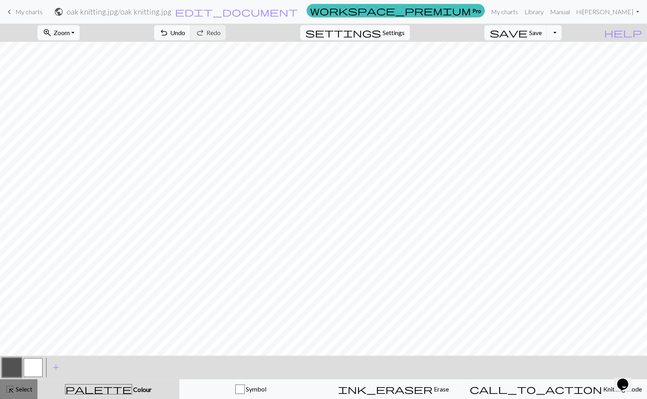
click at [22, 389] on span "Select" at bounding box center [24, 388] width 18 height 7
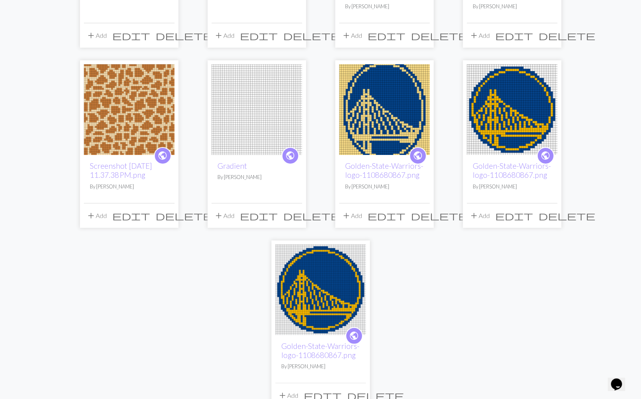
scroll to position [39, 0]
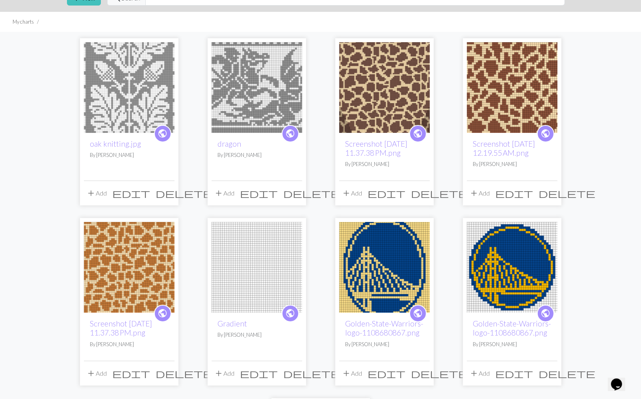
click at [130, 95] on img at bounding box center [129, 87] width 91 height 91
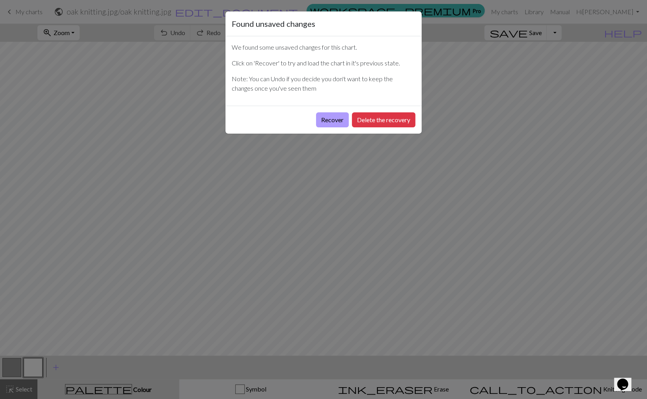
click at [331, 118] on button "Recover" at bounding box center [332, 119] width 33 height 15
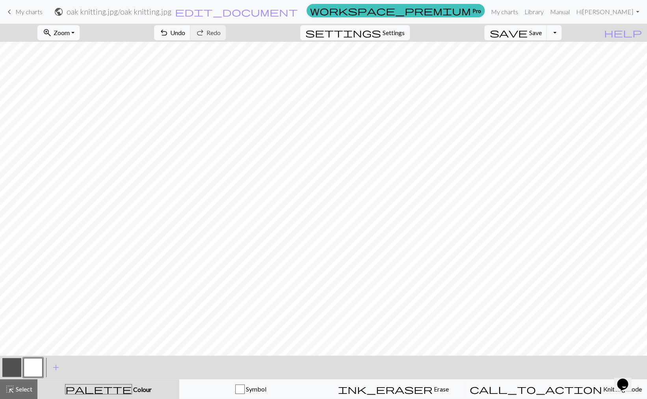
click at [59, 35] on span "Zoom" at bounding box center [62, 32] width 16 height 7
click at [68, 76] on button "Fit height" at bounding box center [69, 75] width 62 height 13
click at [15, 387] on span "Select" at bounding box center [24, 388] width 18 height 7
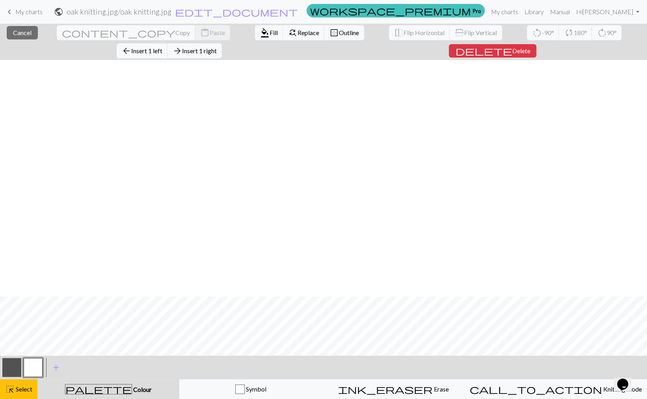
scroll to position [356, 0]
click at [497, 52] on span "delete" at bounding box center [483, 50] width 57 height 11
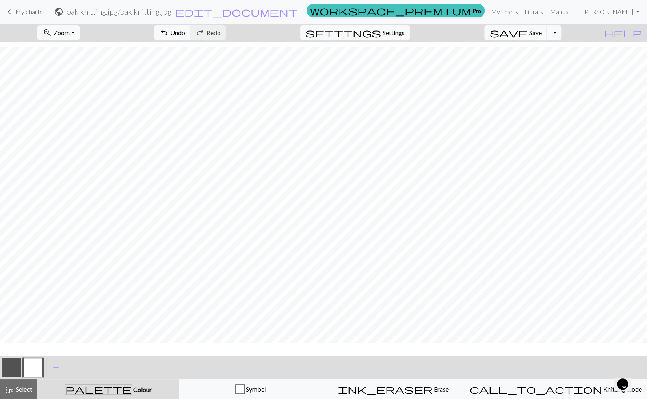
scroll to position [338, 0]
click at [32, 398] on button "highlight_alt Select Select" at bounding box center [18, 389] width 37 height 20
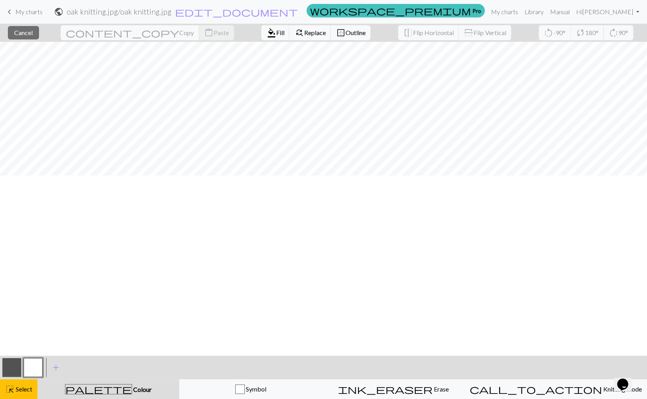
scroll to position [0, 0]
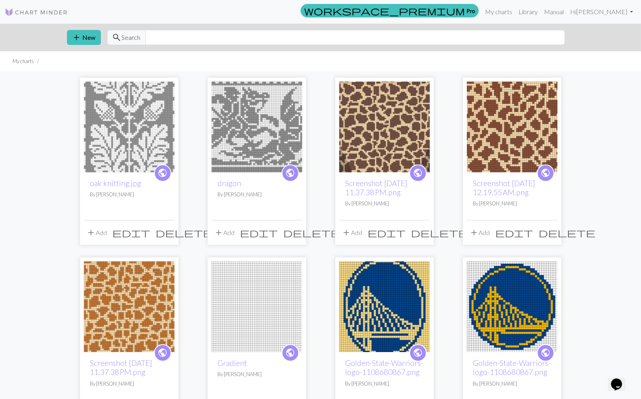
click at [185, 127] on div "public oak knitting.jpg By [PERSON_NAME] add Add edit delete public dragon By […" at bounding box center [321, 340] width 520 height 539
click at [134, 109] on img at bounding box center [129, 127] width 91 height 91
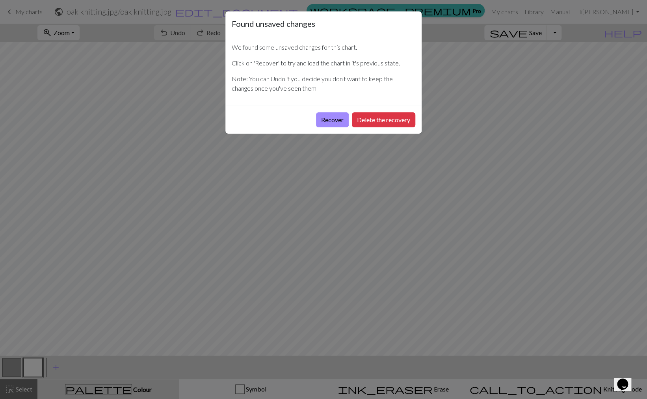
click at [310, 124] on div "Recover Delete the recovery" at bounding box center [323, 120] width 196 height 28
click at [324, 122] on button "Recover" at bounding box center [332, 119] width 33 height 15
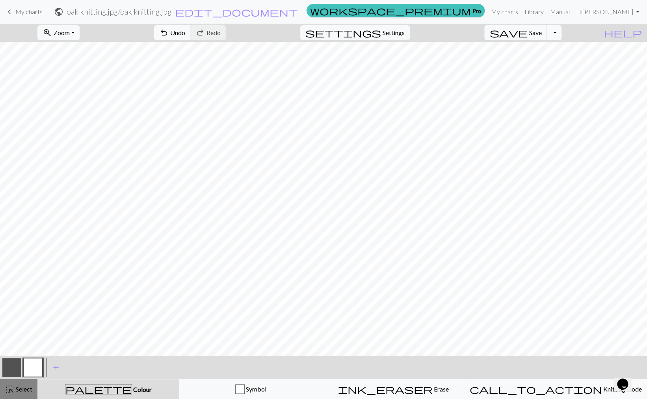
click at [6, 388] on span "highlight_alt" at bounding box center [9, 388] width 9 height 11
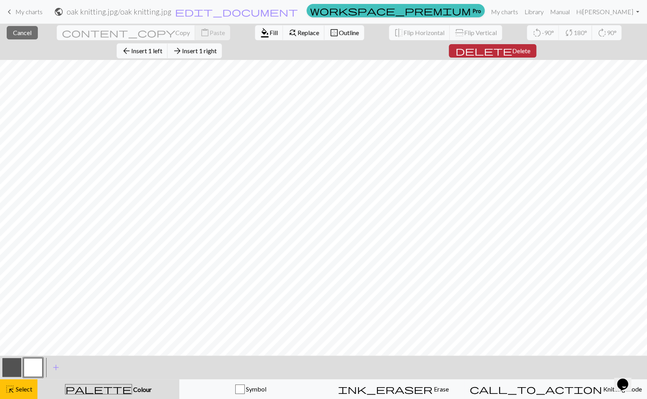
click at [492, 50] on span "delete" at bounding box center [483, 50] width 57 height 11
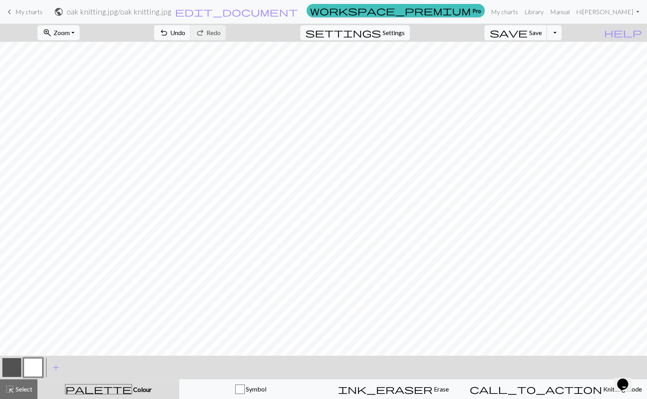
click at [528, 28] on button "save Save Save" at bounding box center [515, 32] width 63 height 15
click at [22, 387] on span "Select" at bounding box center [24, 388] width 18 height 7
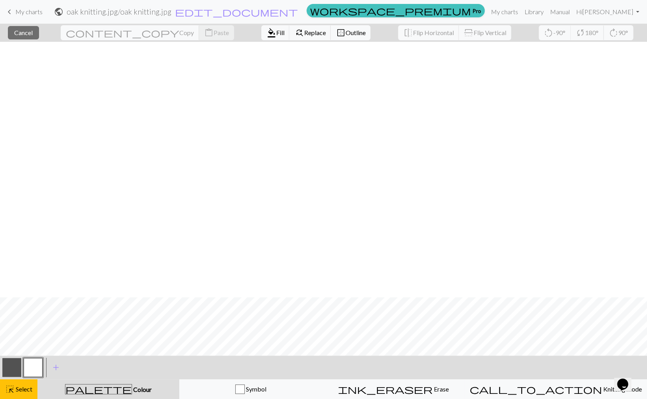
scroll to position [965, 0]
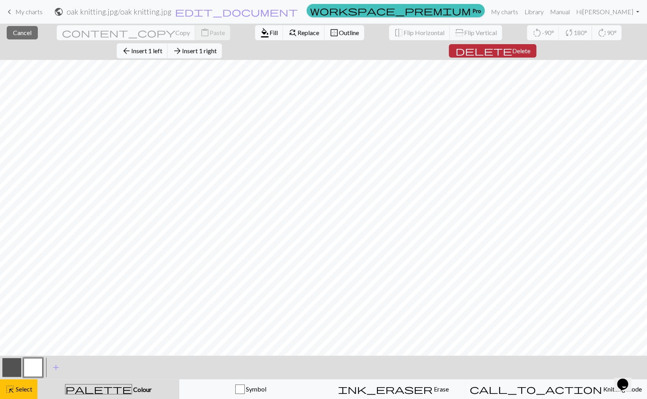
click at [524, 45] on button "delete Delete" at bounding box center [492, 50] width 87 height 13
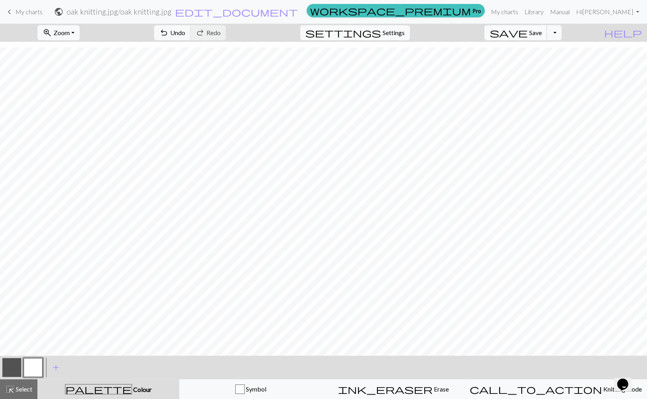
click at [519, 31] on span "save" at bounding box center [508, 32] width 38 height 11
click at [74, 34] on button "zoom_in Zoom Zoom" at bounding box center [58, 32] width 42 height 15
click at [78, 63] on button "Fit width" at bounding box center [69, 62] width 62 height 13
click at [54, 26] on button "zoom_in Zoom Zoom" at bounding box center [58, 32] width 42 height 15
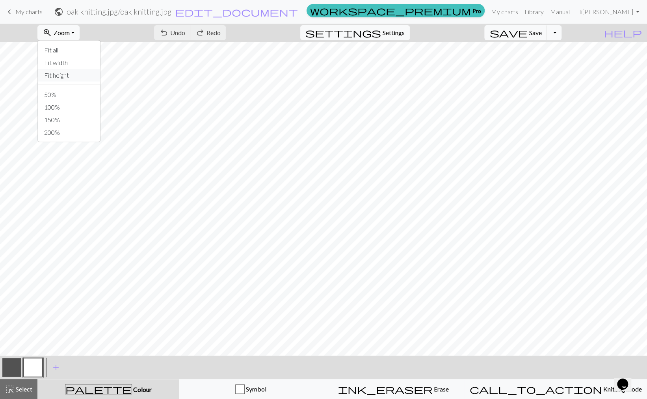
click at [67, 74] on button "Fit height" at bounding box center [69, 75] width 62 height 13
click at [60, 27] on button "zoom_in Zoom Zoom" at bounding box center [58, 32] width 42 height 15
click at [56, 107] on button "100%" at bounding box center [69, 107] width 62 height 13
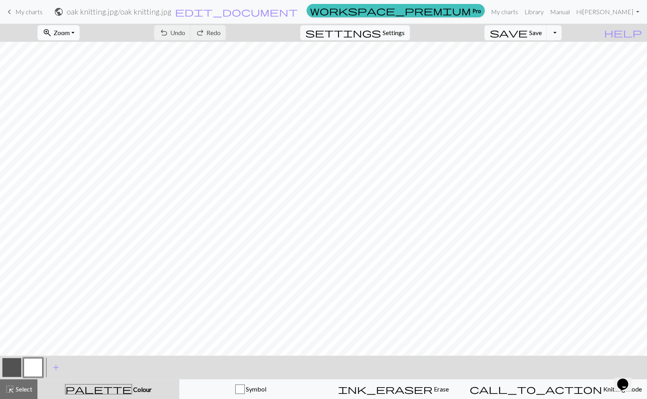
click at [59, 36] on span "Zoom" at bounding box center [62, 32] width 16 height 7
click at [61, 95] on button "50%" at bounding box center [69, 94] width 62 height 13
click at [519, 35] on span "save" at bounding box center [508, 32] width 38 height 11
click at [23, 14] on div "Chart saved" at bounding box center [323, 15] width 647 height 31
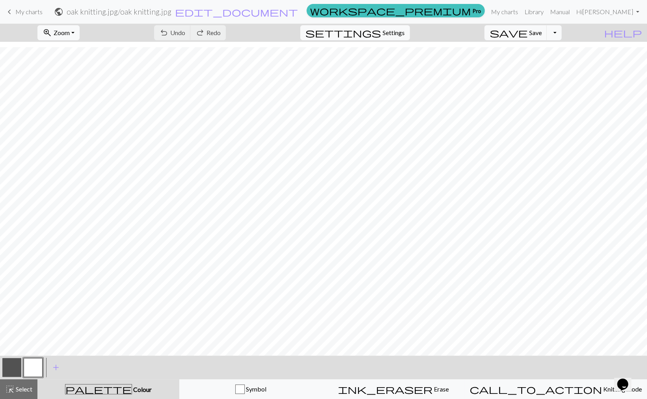
click at [8, 13] on span "keyboard_arrow_left" at bounding box center [9, 11] width 9 height 11
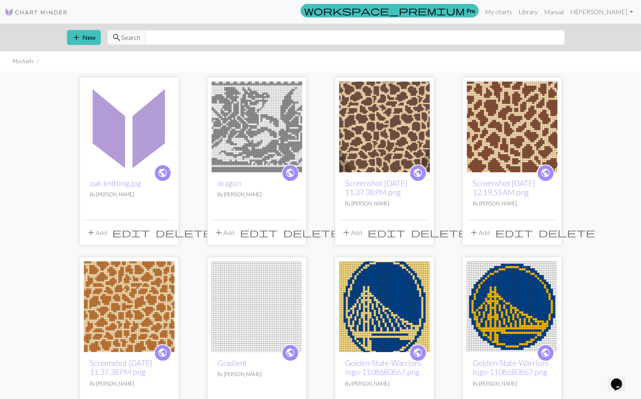
click at [117, 154] on img at bounding box center [129, 127] width 91 height 91
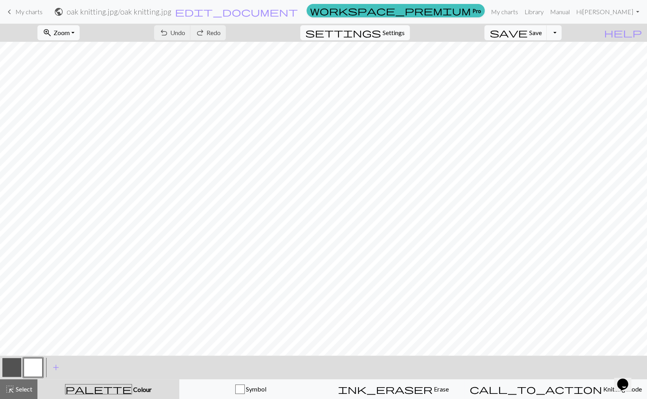
click at [15, 16] on link "keyboard_arrow_left My charts" at bounding box center [24, 11] width 38 height 13
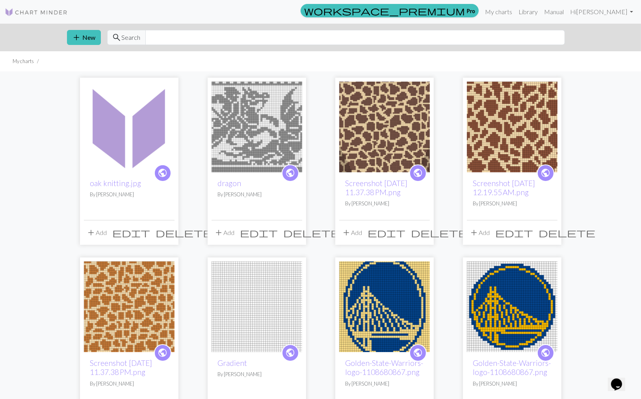
click at [133, 234] on span "edit" at bounding box center [132, 232] width 38 height 11
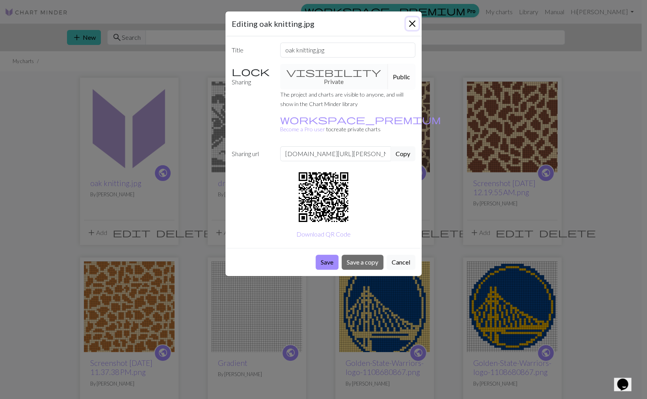
click at [412, 25] on button "Close" at bounding box center [412, 23] width 13 height 13
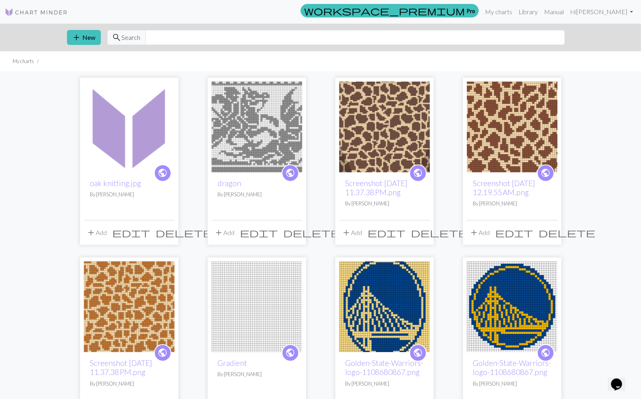
click at [140, 170] on img at bounding box center [129, 127] width 91 height 91
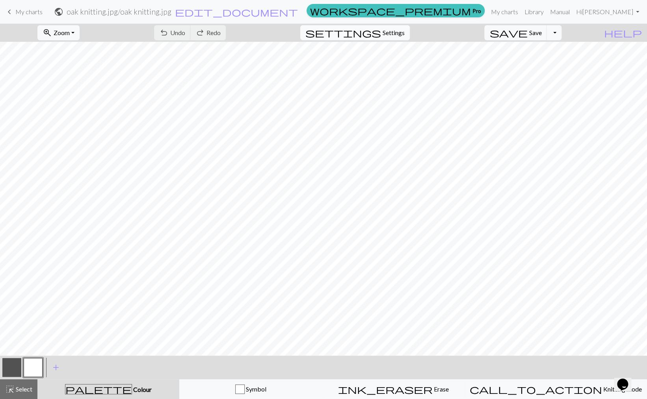
click at [384, 35] on span "Settings" at bounding box center [394, 32] width 22 height 9
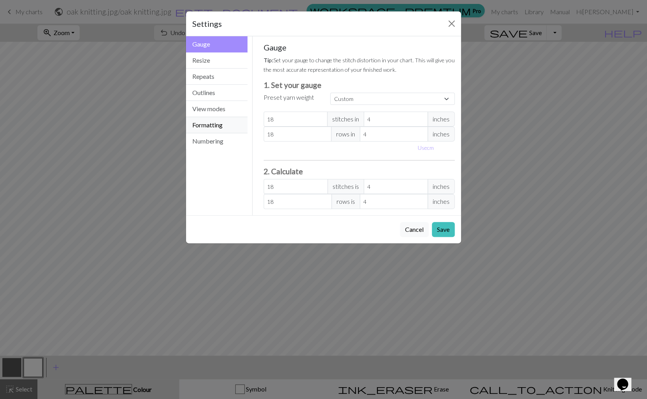
click at [220, 126] on button "Formatting" at bounding box center [216, 125] width 61 height 16
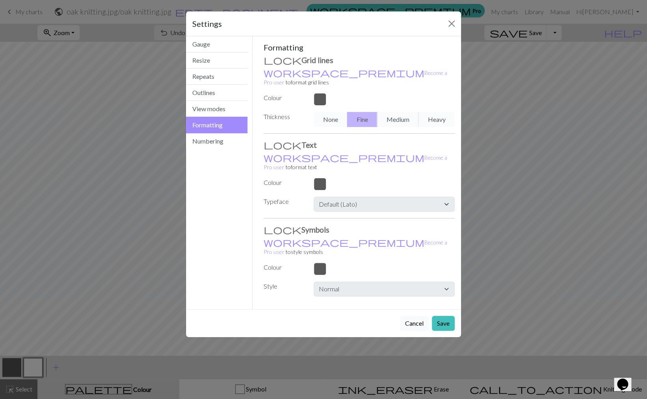
click at [415, 323] on button "Cancel" at bounding box center [414, 323] width 29 height 15
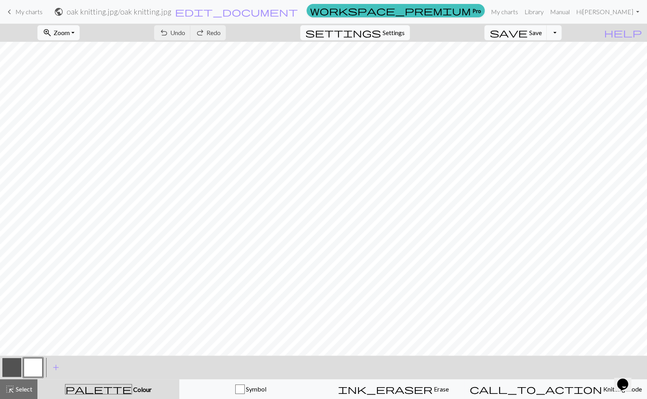
click at [21, 9] on span "My charts" at bounding box center [28, 11] width 27 height 7
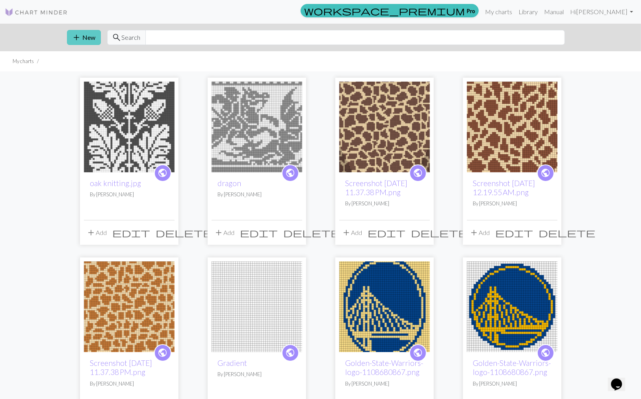
click at [87, 34] on button "add New" at bounding box center [84, 37] width 34 height 15
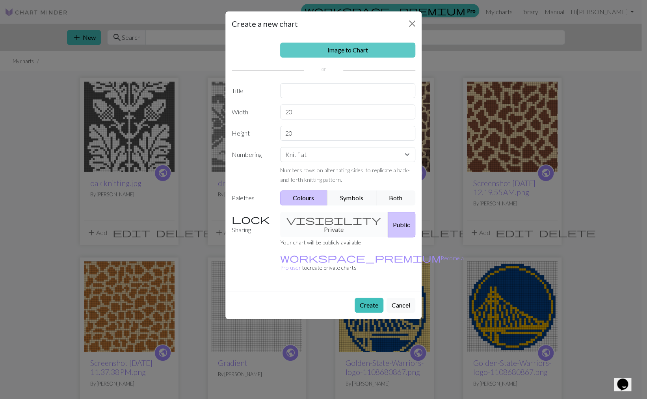
click at [331, 54] on link "Image to Chart" at bounding box center [348, 50] width 136 height 15
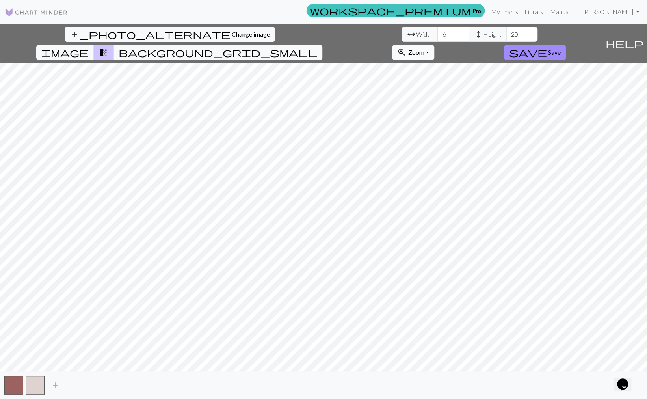
click at [413, 50] on span "Zoom" at bounding box center [416, 51] width 16 height 7
click at [420, 84] on button "Fit width" at bounding box center [423, 82] width 62 height 13
click at [0, 310] on html "This website uses cookies to ensure you get the best experience on our website.…" at bounding box center [323, 199] width 647 height 399
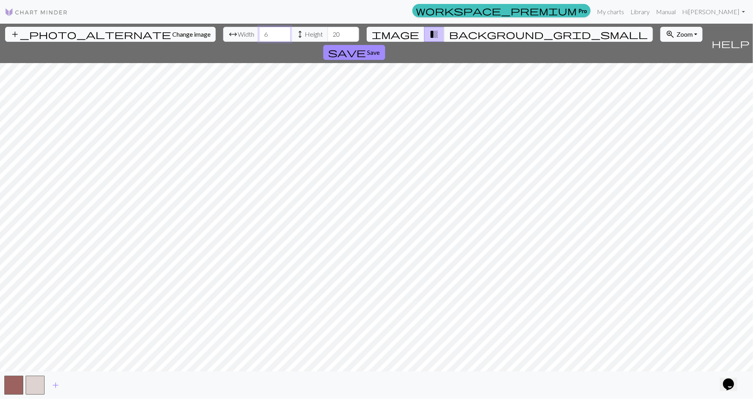
drag, startPoint x: 274, startPoint y: 35, endPoint x: 251, endPoint y: 35, distance: 23.6
click at [251, 35] on div "arrow_range Width 6 height Height 20" at bounding box center [291, 34] width 136 height 15
type input "51"
click at [684, 35] on span "Zoom" at bounding box center [684, 33] width 16 height 7
click at [686, 74] on button "Fit height" at bounding box center [691, 77] width 62 height 13
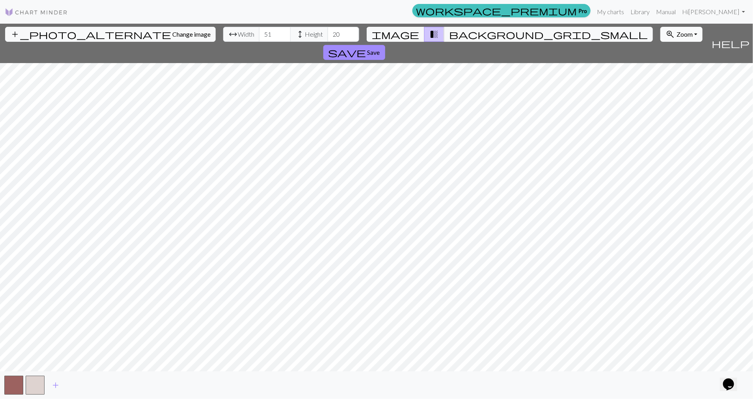
click at [678, 35] on span "Zoom" at bounding box center [684, 33] width 16 height 7
click at [688, 61] on button "Fit width" at bounding box center [691, 64] width 62 height 13
drag, startPoint x: 341, startPoint y: 35, endPoint x: 327, endPoint y: 35, distance: 13.8
click at [327, 35] on div "arrow_range Width 51 height Height 20" at bounding box center [291, 34] width 136 height 15
click at [350, 32] on input "171" at bounding box center [343, 34] width 32 height 15
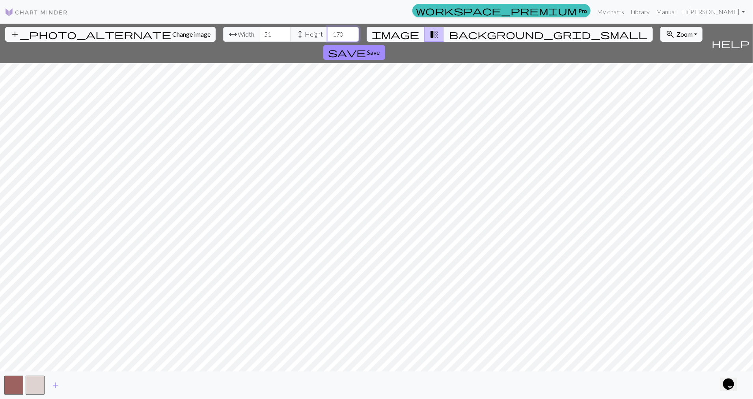
click at [353, 36] on input "170" at bounding box center [343, 34] width 32 height 15
click at [353, 36] on input "169" at bounding box center [343, 34] width 32 height 15
click at [353, 36] on input "168" at bounding box center [343, 34] width 32 height 15
click at [353, 36] on input "167" at bounding box center [343, 34] width 32 height 15
click at [353, 36] on input "166" at bounding box center [343, 34] width 32 height 15
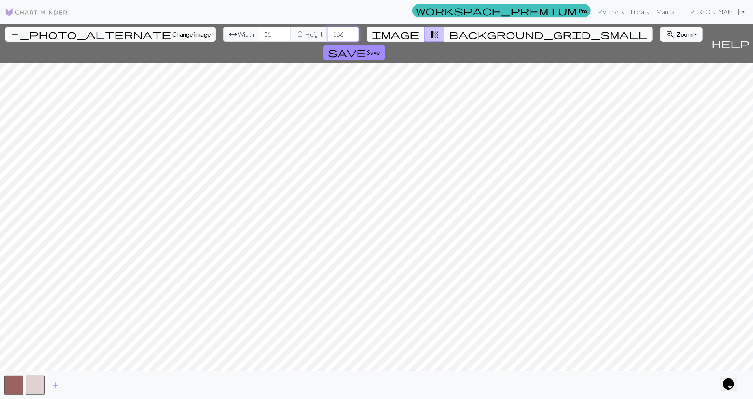
click at [353, 36] on input "165" at bounding box center [343, 34] width 32 height 15
click at [353, 36] on input "164" at bounding box center [343, 34] width 32 height 15
click at [353, 36] on input "163" at bounding box center [343, 34] width 32 height 15
click at [353, 36] on input "162" at bounding box center [343, 34] width 32 height 15
click at [353, 36] on input "161" at bounding box center [343, 34] width 32 height 15
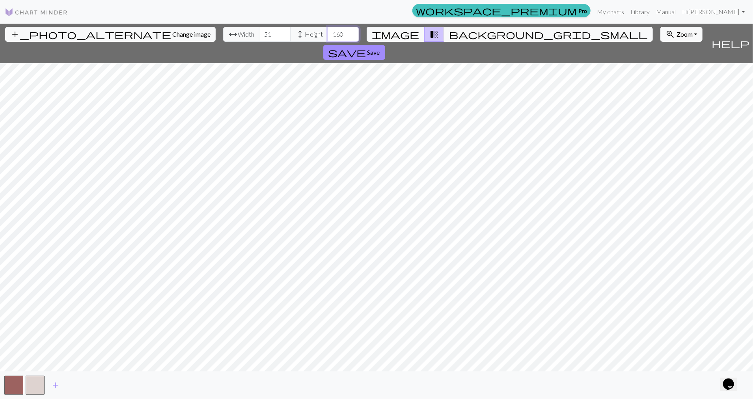
click at [353, 36] on input "160" at bounding box center [343, 34] width 32 height 15
click at [353, 36] on input "159" at bounding box center [343, 34] width 32 height 15
click at [353, 36] on input "158" at bounding box center [343, 34] width 32 height 15
click at [353, 36] on input "157" at bounding box center [343, 34] width 32 height 15
click at [353, 36] on input "156" at bounding box center [343, 34] width 32 height 15
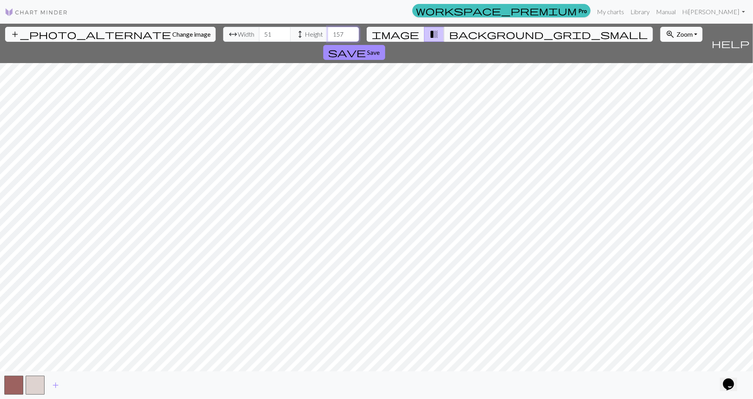
type input "157"
click at [682, 33] on span "Zoom" at bounding box center [684, 33] width 16 height 7
click at [683, 110] on button "100%" at bounding box center [691, 108] width 62 height 13
click at [678, 37] on span "Zoom" at bounding box center [684, 33] width 16 height 7
click at [678, 133] on button "200%" at bounding box center [691, 134] width 62 height 13
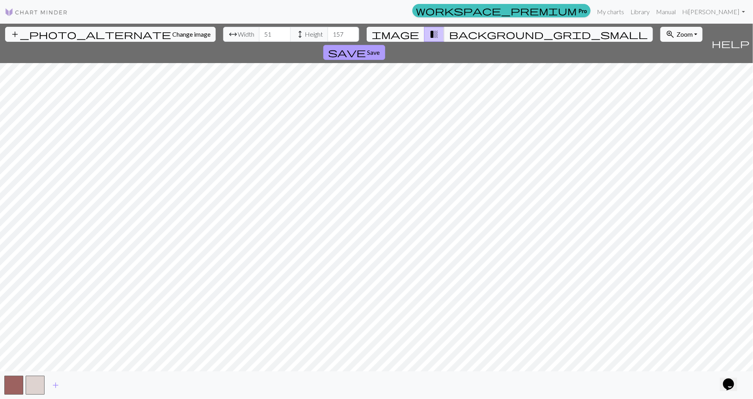
click at [347, 53] on span "save" at bounding box center [347, 52] width 38 height 11
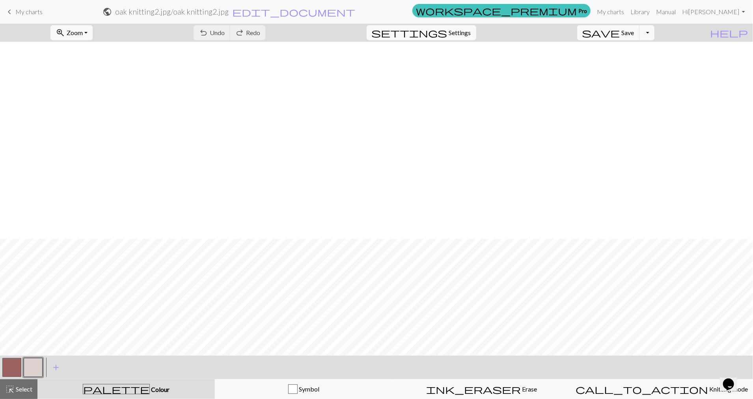
scroll to position [236, 0]
click at [621, 33] on span "Save" at bounding box center [627, 32] width 13 height 7
click at [645, 32] on button "Toggle Dropdown" at bounding box center [646, 32] width 15 height 15
click at [80, 39] on button "zoom_in Zoom Zoom" at bounding box center [71, 32] width 42 height 15
click at [74, 102] on button "100%" at bounding box center [82, 107] width 62 height 13
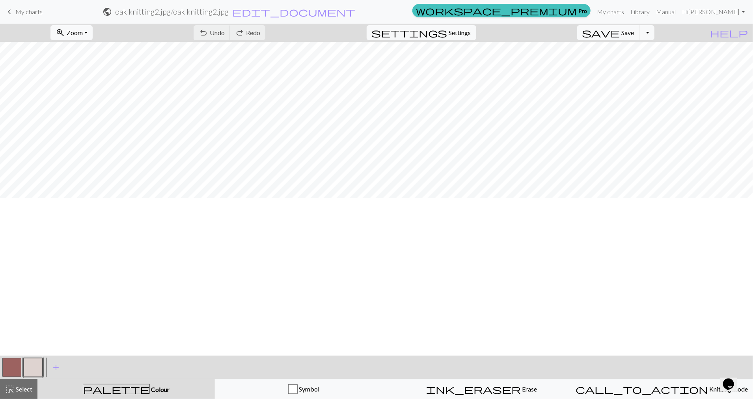
scroll to position [79, 0]
click at [88, 33] on button "zoom_in Zoom Zoom" at bounding box center [71, 32] width 42 height 15
click at [78, 98] on button "50%" at bounding box center [82, 94] width 62 height 13
click at [7, 366] on button "button" at bounding box center [11, 367] width 19 height 19
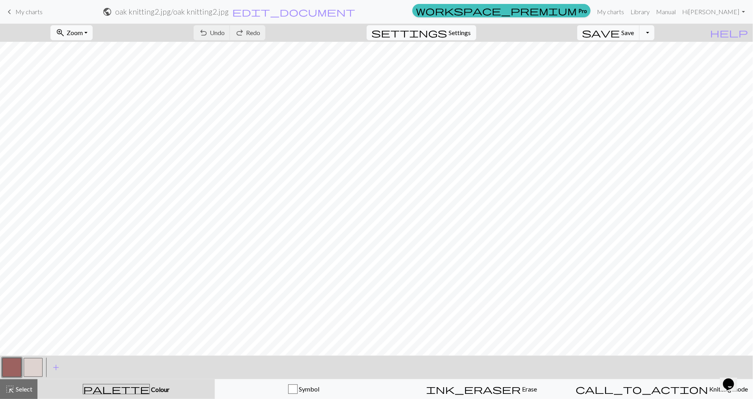
click at [7, 366] on button "button" at bounding box center [11, 367] width 19 height 19
click at [7, 366] on div "Edit colour Name MC Use advanced picker workspace_premium Become a Pro user to …" at bounding box center [376, 199] width 753 height 399
click at [7, 366] on button "button" at bounding box center [11, 367] width 19 height 19
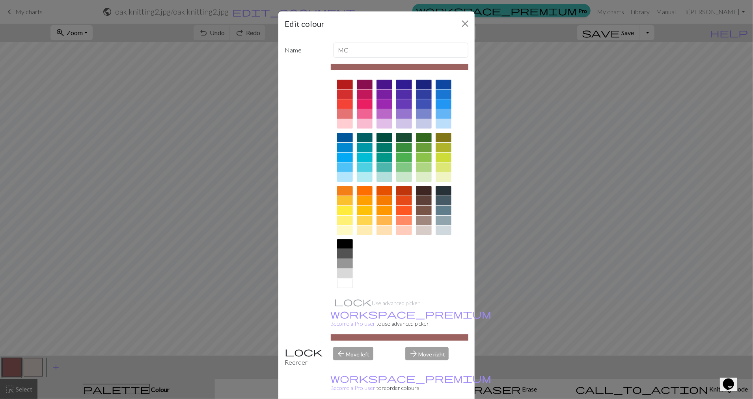
click at [337, 254] on div at bounding box center [345, 253] width 16 height 9
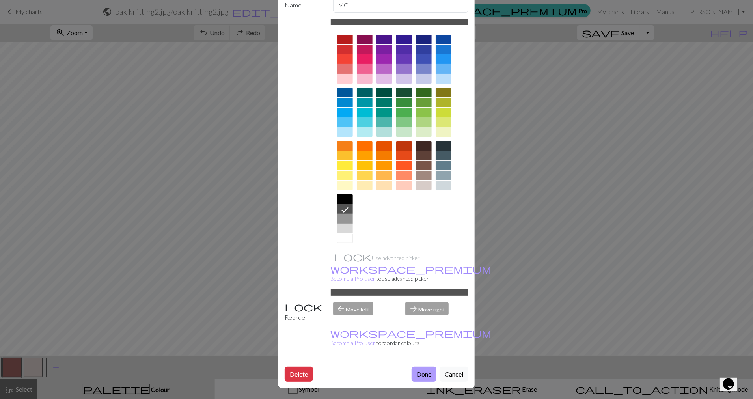
click at [421, 374] on button "Done" at bounding box center [423, 373] width 25 height 15
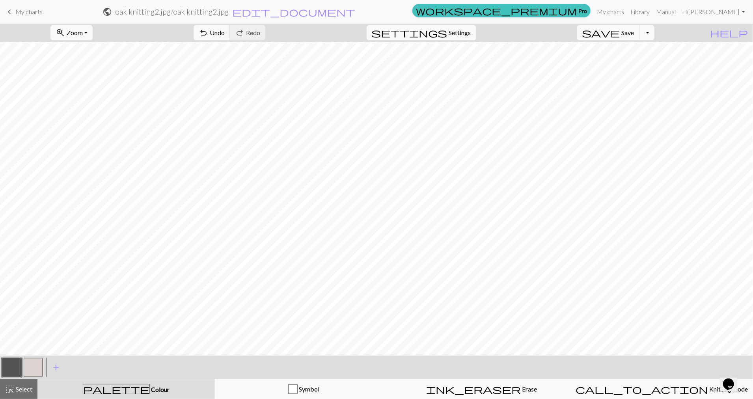
click at [28, 367] on button "button" at bounding box center [33, 367] width 19 height 19
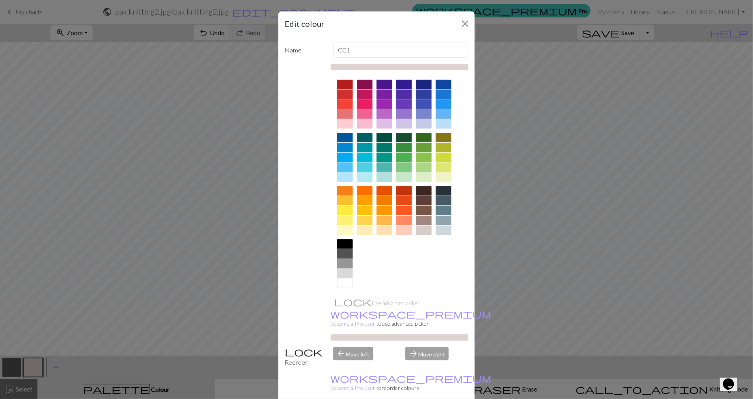
click at [337, 280] on div at bounding box center [345, 283] width 16 height 9
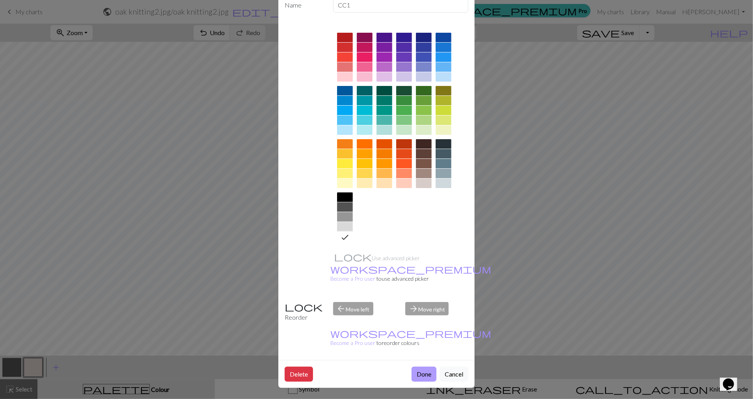
click at [426, 374] on button "Done" at bounding box center [423, 373] width 25 height 15
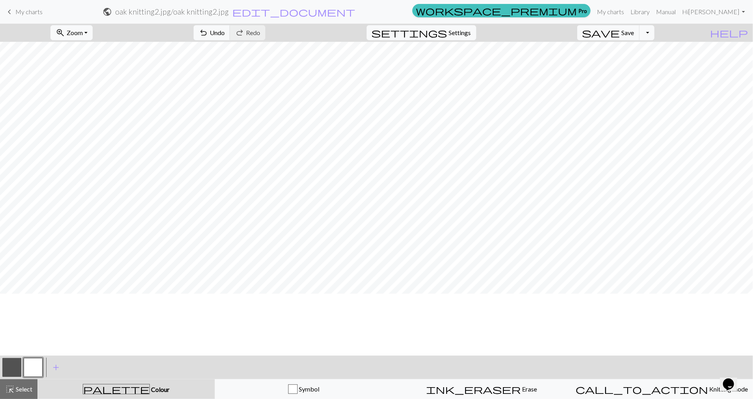
scroll to position [0, 0]
click at [9, 369] on button "button" at bounding box center [11, 367] width 19 height 19
click at [21, 11] on span "My charts" at bounding box center [28, 11] width 27 height 7
click at [615, 31] on span "save" at bounding box center [601, 32] width 38 height 11
click at [17, 5] on div "Chart saved" at bounding box center [376, 15] width 753 height 31
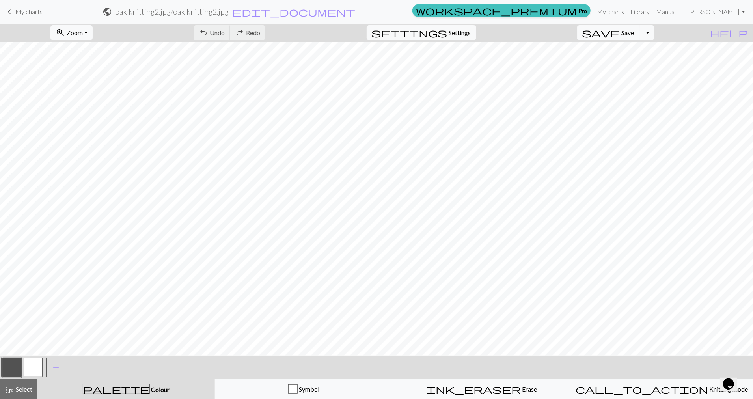
click at [20, 9] on span "My charts" at bounding box center [28, 11] width 27 height 7
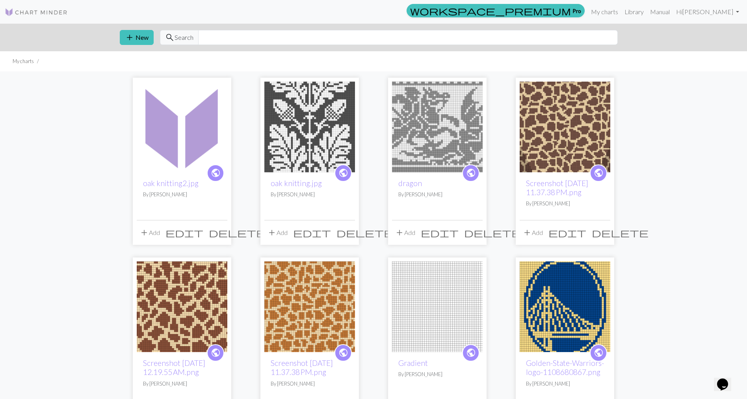
click at [179, 157] on img at bounding box center [182, 127] width 91 height 91
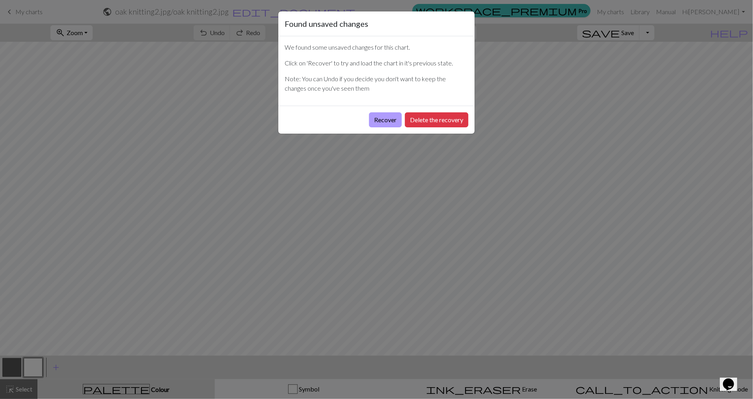
click at [383, 122] on button "Recover" at bounding box center [385, 119] width 33 height 15
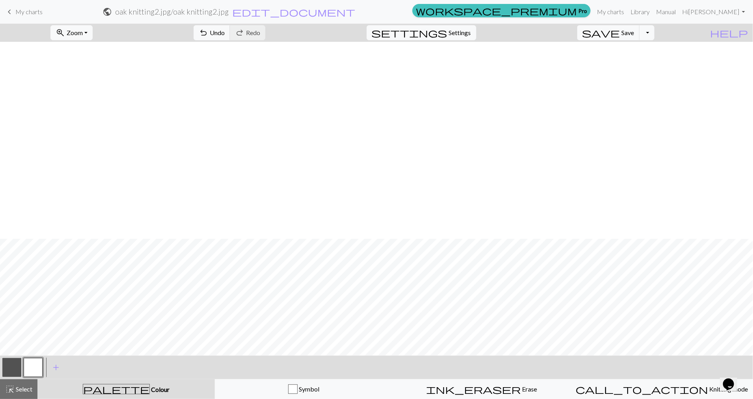
scroll to position [197, 0]
click at [79, 29] on span "Zoom" at bounding box center [75, 32] width 16 height 7
click at [78, 109] on button "100%" at bounding box center [82, 107] width 62 height 13
click at [84, 35] on button "zoom_in Zoom Zoom" at bounding box center [71, 32] width 42 height 15
click at [82, 96] on button "50%" at bounding box center [82, 94] width 62 height 13
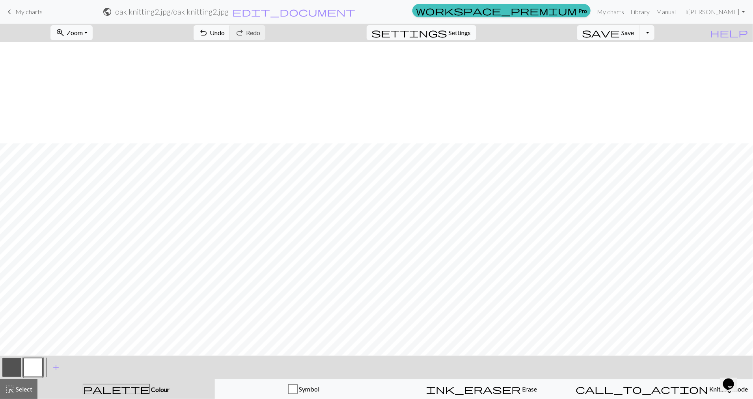
scroll to position [338, 0]
click at [608, 32] on span "save" at bounding box center [601, 32] width 38 height 11
click at [72, 31] on span "Zoom" at bounding box center [75, 32] width 16 height 7
click at [79, 97] on button "50%" at bounding box center [82, 94] width 62 height 13
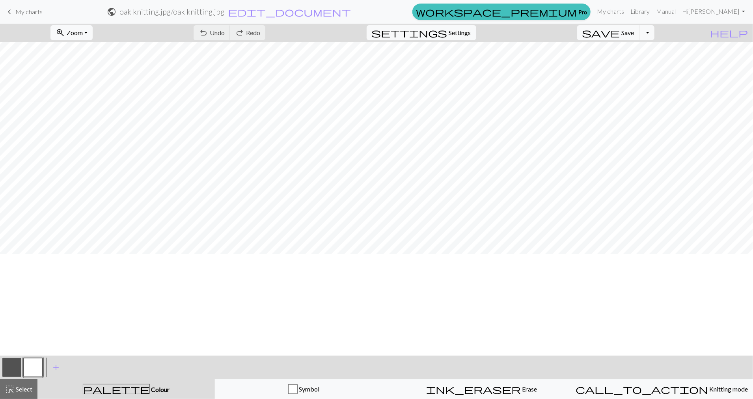
scroll to position [0, 0]
click at [613, 33] on span "save" at bounding box center [601, 32] width 38 height 11
click at [648, 36] on button "Toggle Dropdown" at bounding box center [646, 32] width 15 height 15
click at [556, 61] on button "save_alt Download" at bounding box center [589, 62] width 130 height 13
click at [349, 28] on button "Download" at bounding box center [357, 25] width 38 height 15
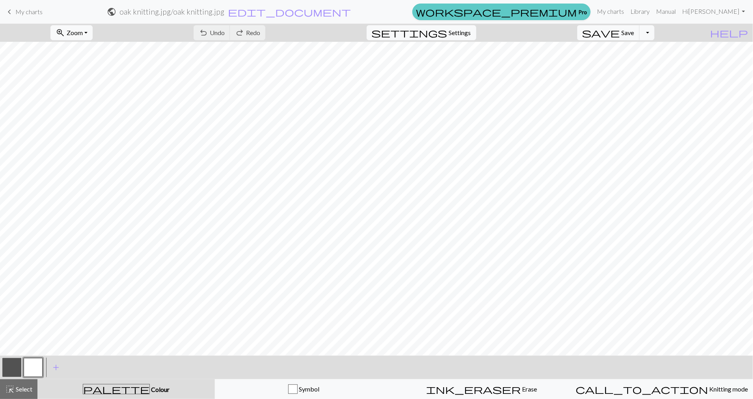
click at [587, 15] on link "workspace_premium Pro" at bounding box center [501, 12] width 178 height 17
click at [650, 33] on button "Toggle Dropdown" at bounding box center [646, 32] width 15 height 15
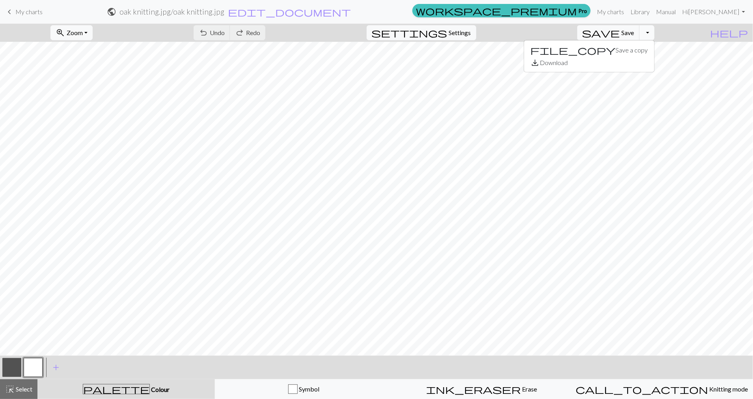
click at [650, 33] on button "Toggle Dropdown" at bounding box center [646, 32] width 15 height 15
click at [460, 30] on span "Settings" at bounding box center [460, 32] width 22 height 9
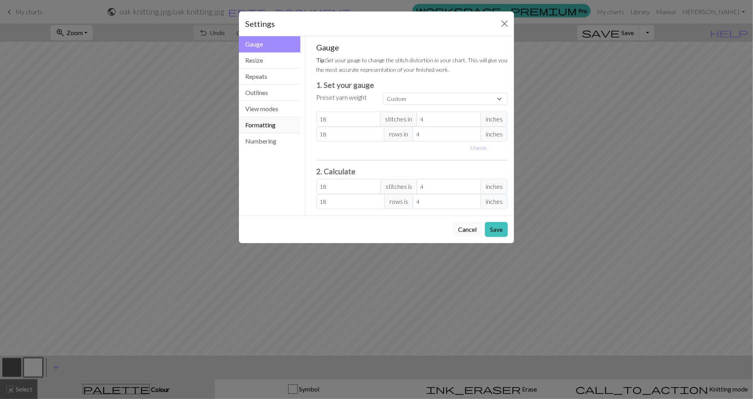
click at [275, 126] on button "Formatting" at bounding box center [269, 125] width 61 height 16
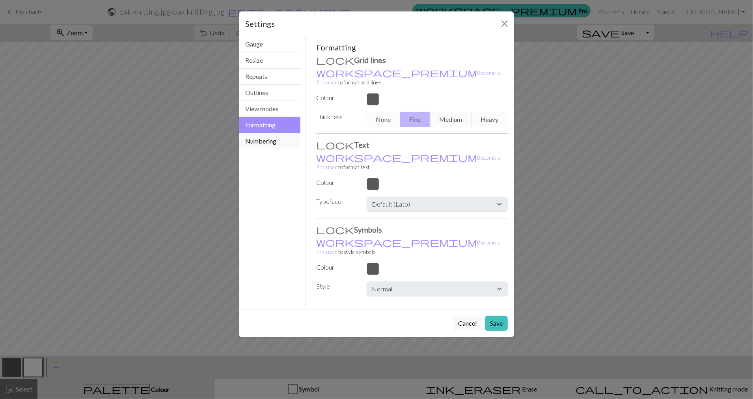
click at [269, 139] on button "Numbering" at bounding box center [269, 141] width 61 height 16
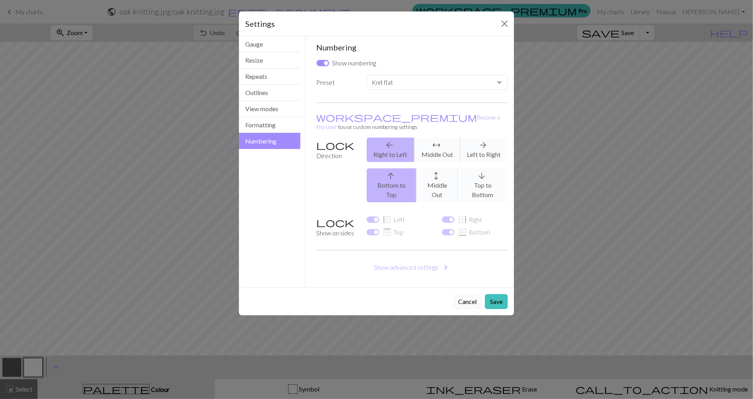
click at [465, 294] on button "Cancel" at bounding box center [467, 301] width 29 height 15
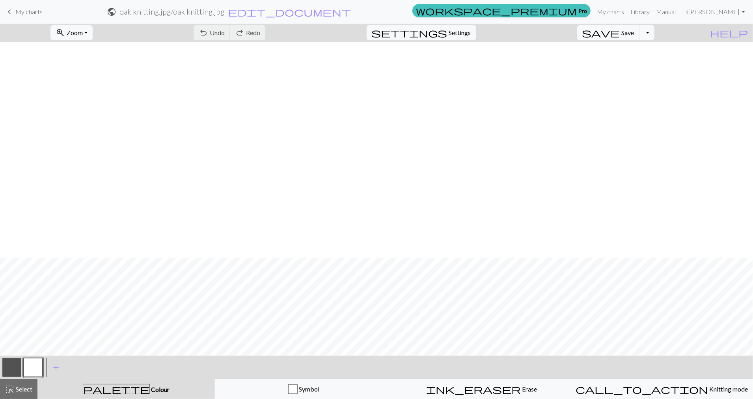
scroll to position [965, 0]
click at [8, 369] on button "button" at bounding box center [11, 367] width 19 height 19
click at [8, 369] on div "Edit colour Name MC Use advanced picker workspace_premium Become a Pro user to …" at bounding box center [376, 199] width 753 height 399
click at [8, 369] on button "button" at bounding box center [11, 367] width 19 height 19
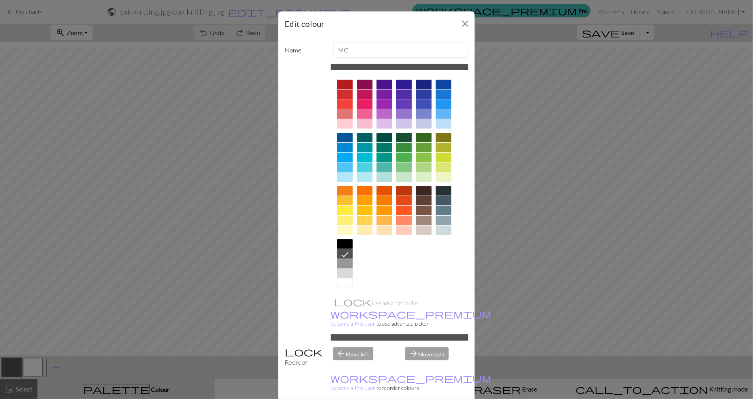
click at [381, 191] on div at bounding box center [384, 190] width 16 height 9
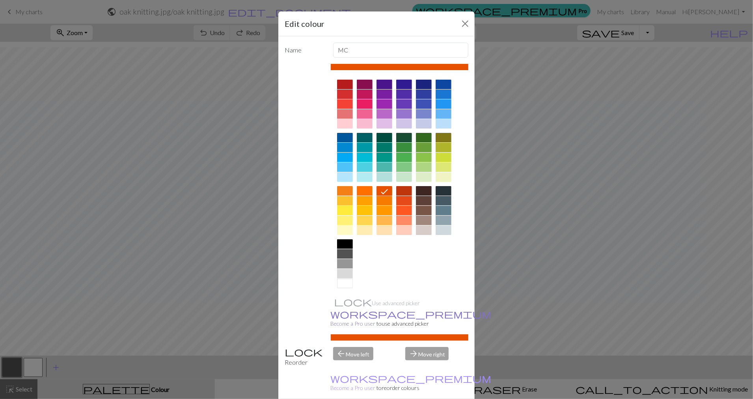
scroll to position [45, 0]
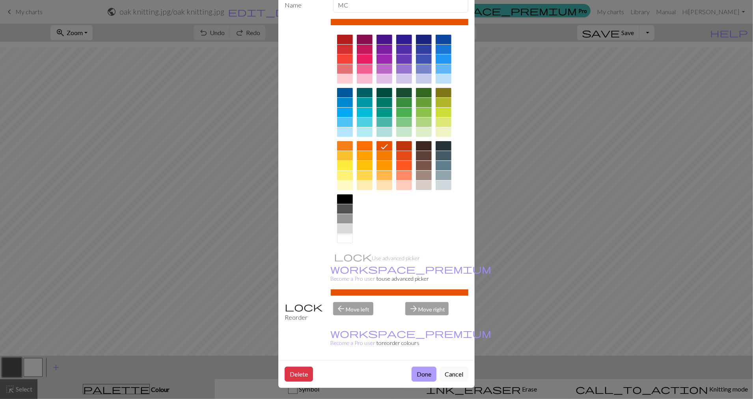
click at [418, 370] on button "Done" at bounding box center [423, 373] width 25 height 15
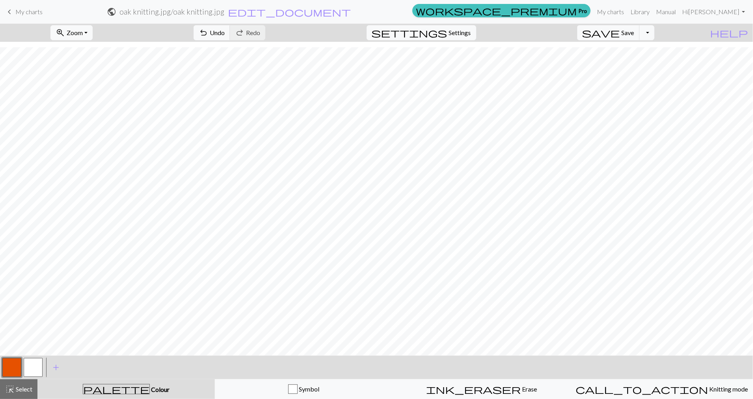
click at [30, 370] on button "button" at bounding box center [33, 367] width 19 height 19
click at [30, 368] on button "button" at bounding box center [33, 367] width 19 height 19
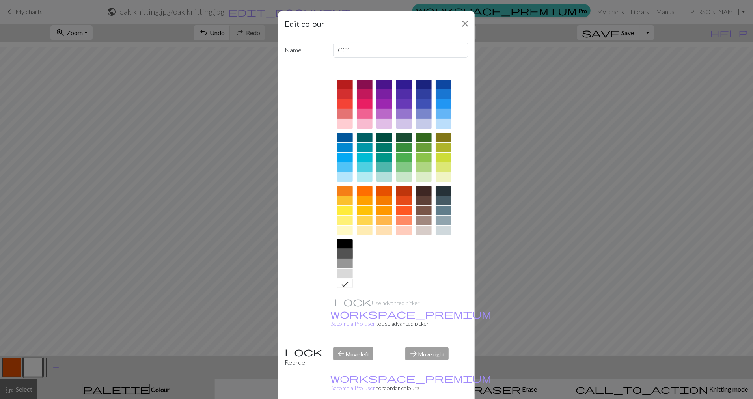
click at [344, 253] on div at bounding box center [345, 253] width 16 height 9
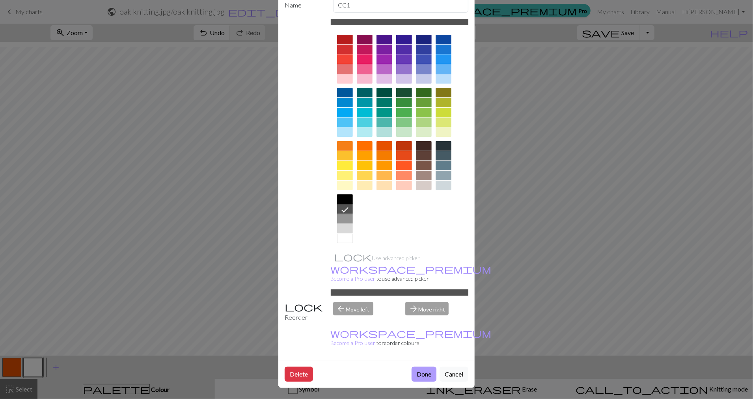
click at [414, 371] on button "Done" at bounding box center [423, 373] width 25 height 15
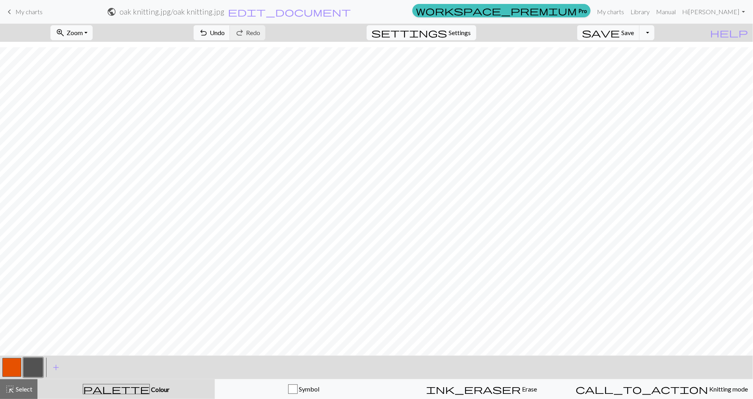
click at [15, 366] on button "button" at bounding box center [11, 367] width 19 height 19
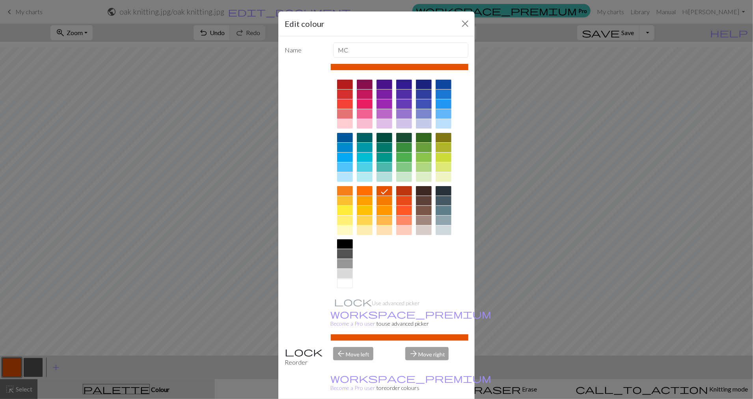
click at [344, 285] on div at bounding box center [345, 283] width 16 height 9
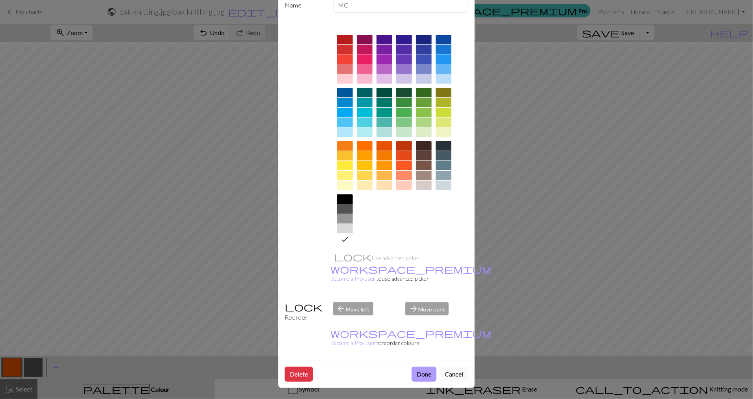
click at [417, 370] on button "Done" at bounding box center [423, 373] width 25 height 15
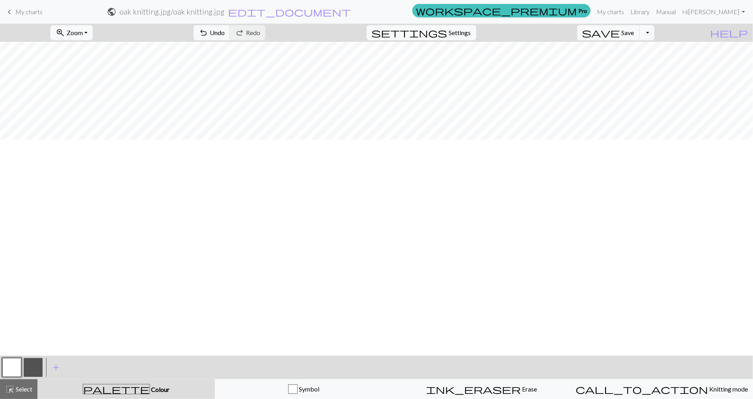
scroll to position [0, 0]
click at [616, 36] on span "save" at bounding box center [601, 32] width 38 height 11
click at [647, 32] on button "Toggle Dropdown" at bounding box center [646, 32] width 15 height 15
click at [566, 62] on button "save_alt Download" at bounding box center [589, 62] width 130 height 13
click at [356, 28] on button "Download" at bounding box center [357, 25] width 38 height 15
